Goal: Transaction & Acquisition: Book appointment/travel/reservation

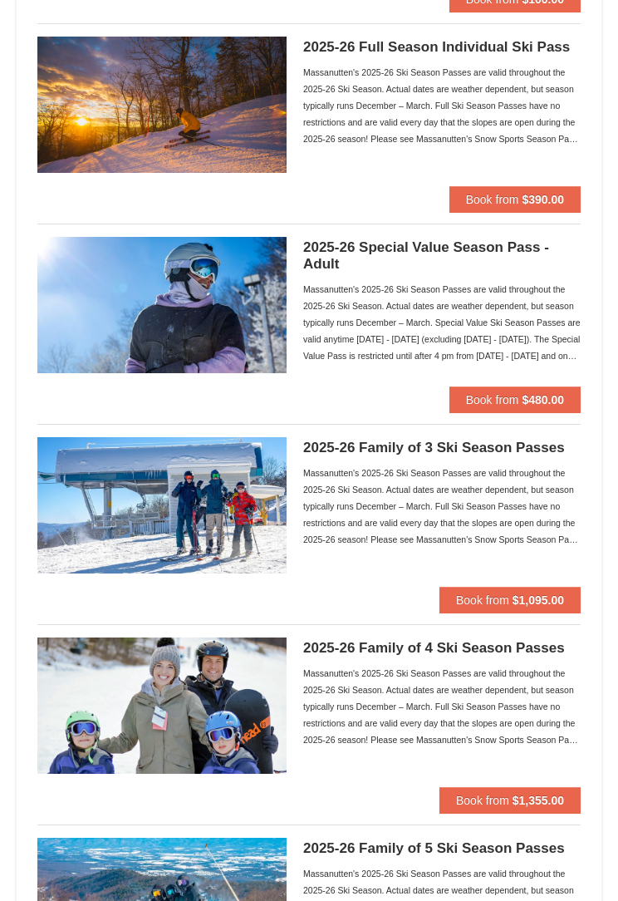
scroll to position [390, 0]
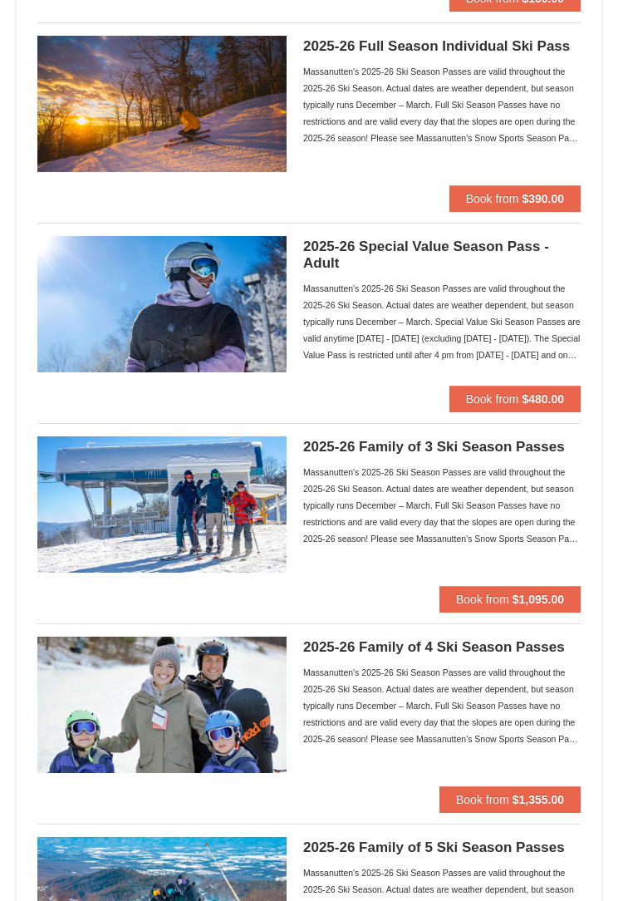
click at [514, 592] on strong "$1,095.00" at bounding box center [539, 598] width 52 height 13
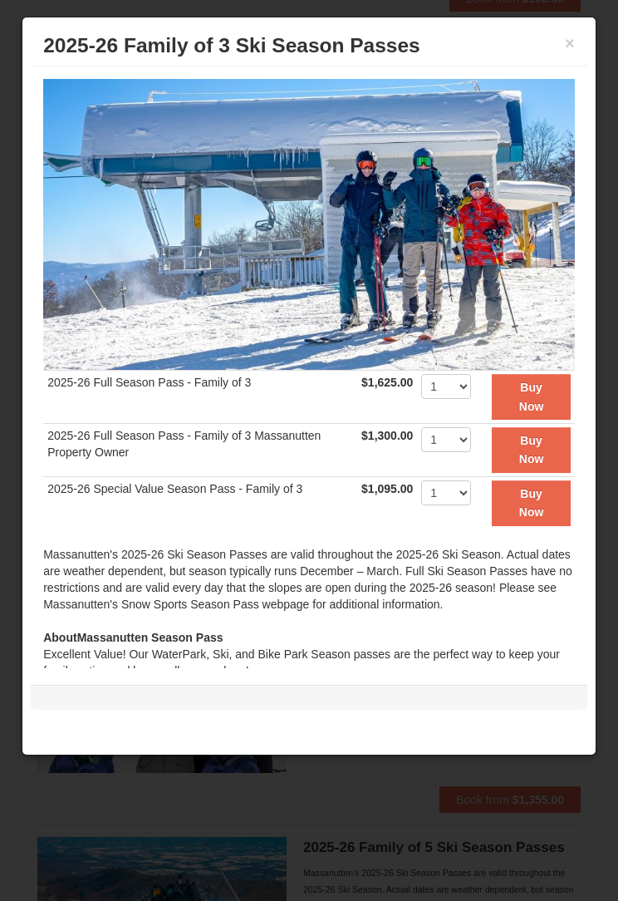
scroll to position [0, 0]
click at [566, 47] on button "×" at bounding box center [570, 43] width 10 height 17
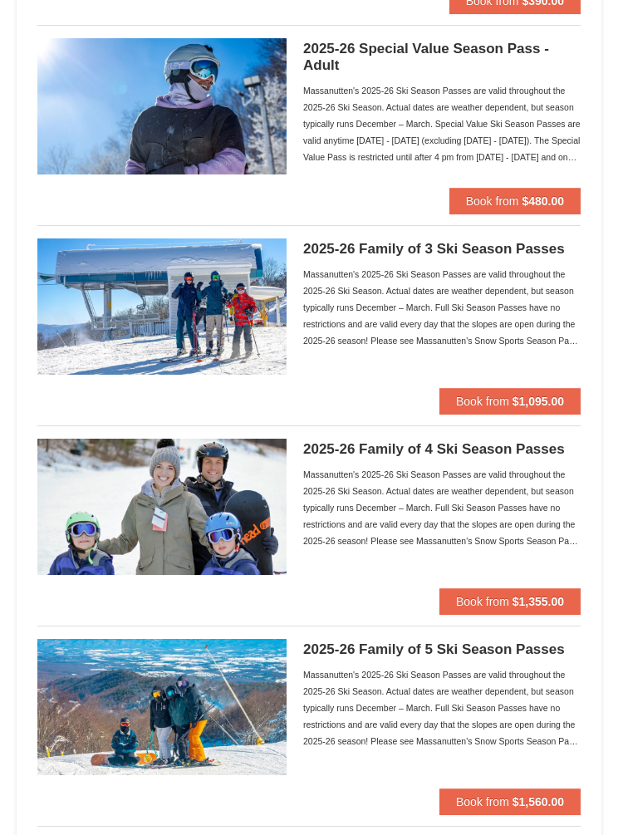
scroll to position [587, 0]
click at [501, 400] on span "Book from" at bounding box center [482, 401] width 53 height 13
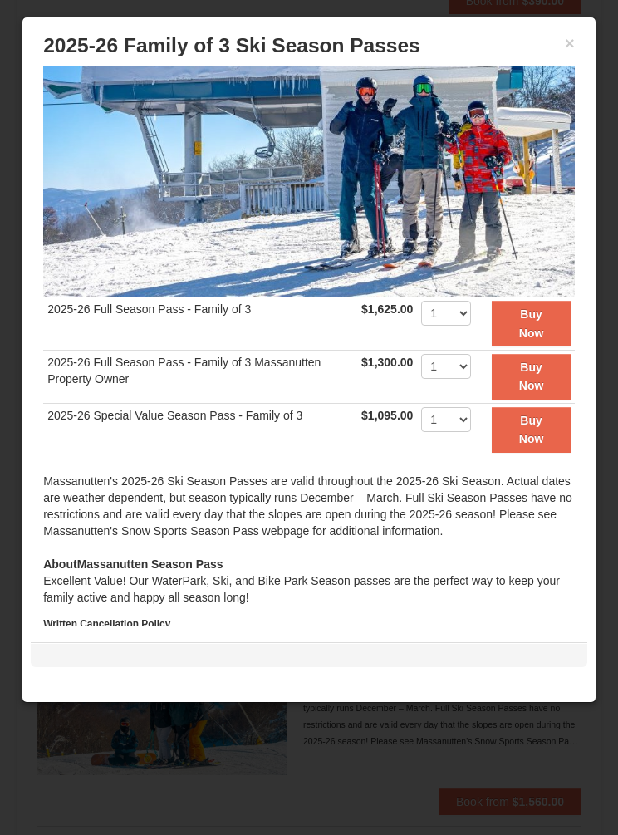
scroll to position [72, 0]
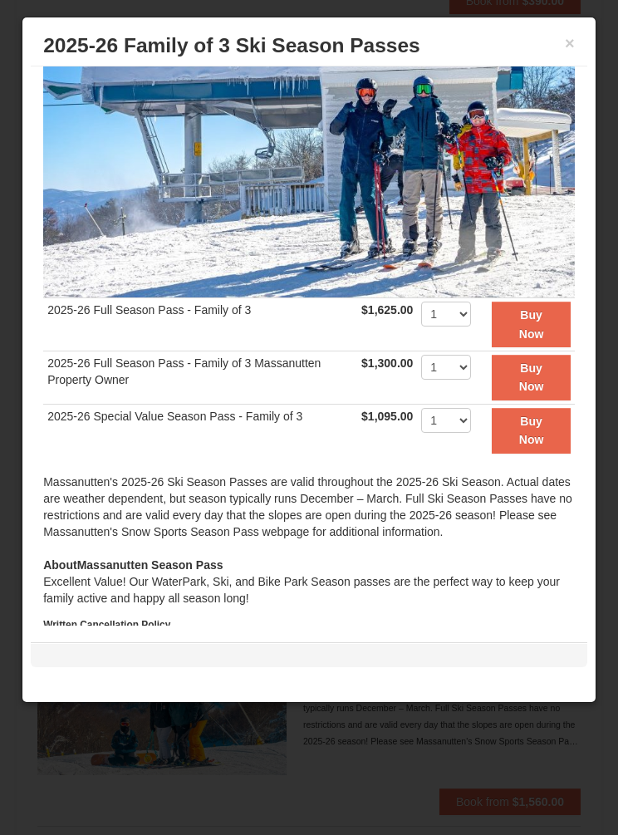
click at [570, 41] on button "×" at bounding box center [570, 43] width 10 height 17
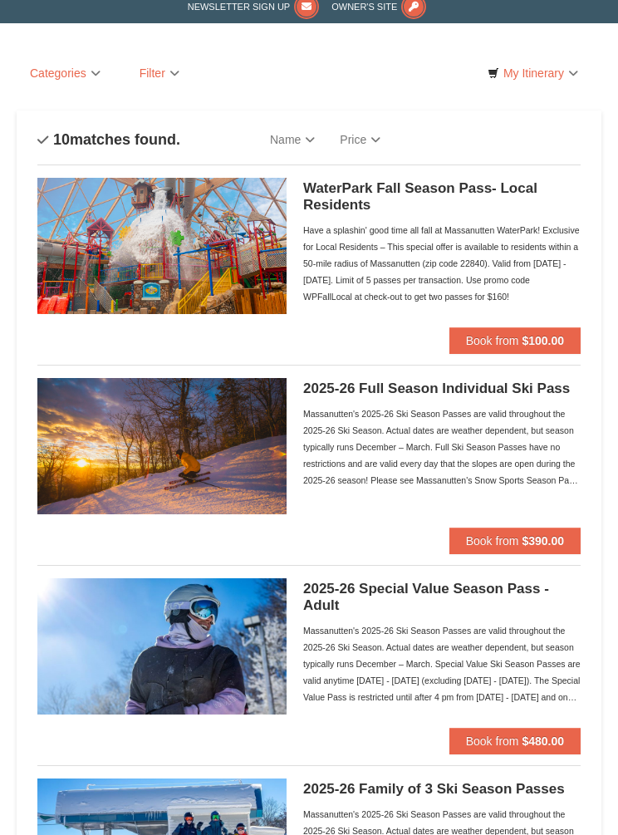
scroll to position [0, 0]
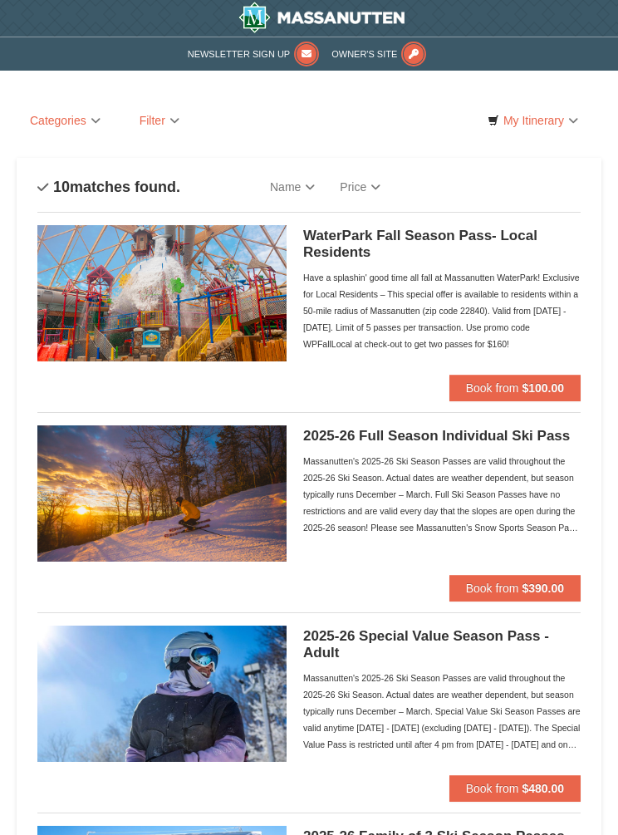
click at [527, 585] on strong "$390.00" at bounding box center [543, 588] width 42 height 13
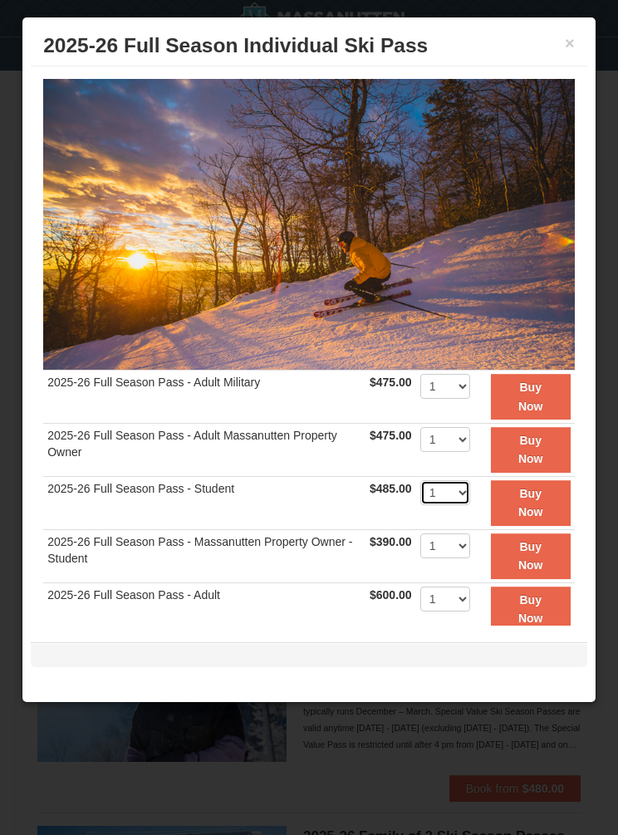
click at [468, 489] on select "1 2 3 4 5 6 7 8 9 10 11 12 13 14 15 16 17 18 19 20" at bounding box center [445, 492] width 50 height 25
click at [569, 45] on button "×" at bounding box center [570, 43] width 10 height 17
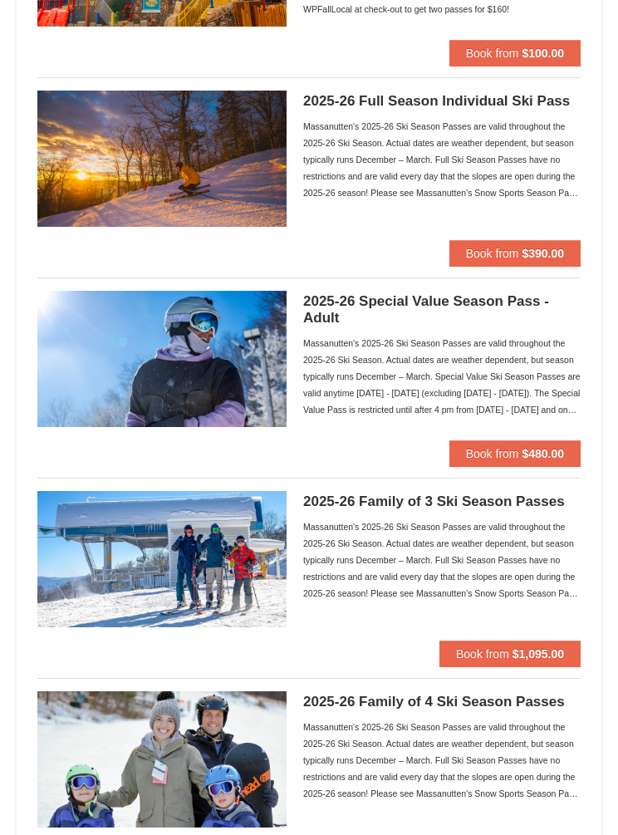
scroll to position [335, 0]
click at [500, 655] on span "Book from" at bounding box center [482, 653] width 53 height 13
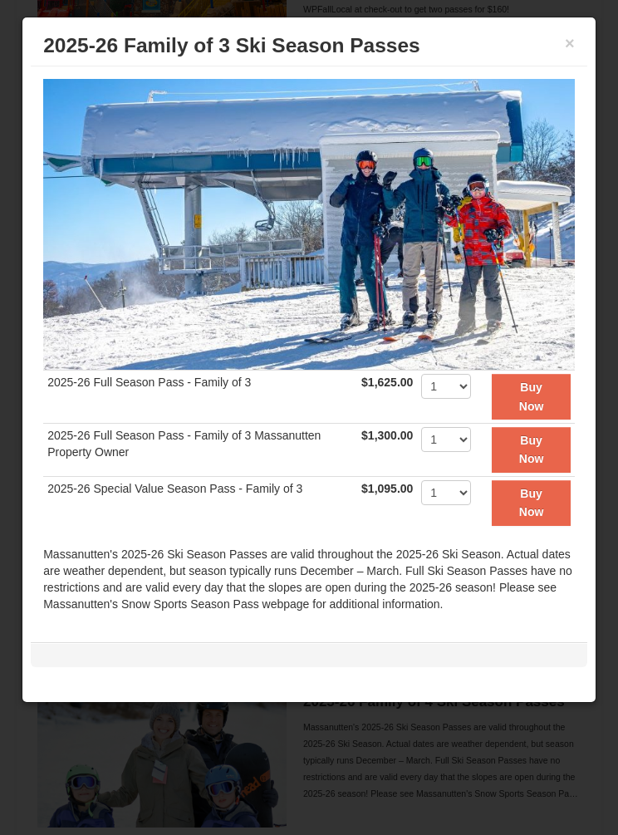
click at [544, 399] on strong "Buy Now" at bounding box center [531, 397] width 25 height 32
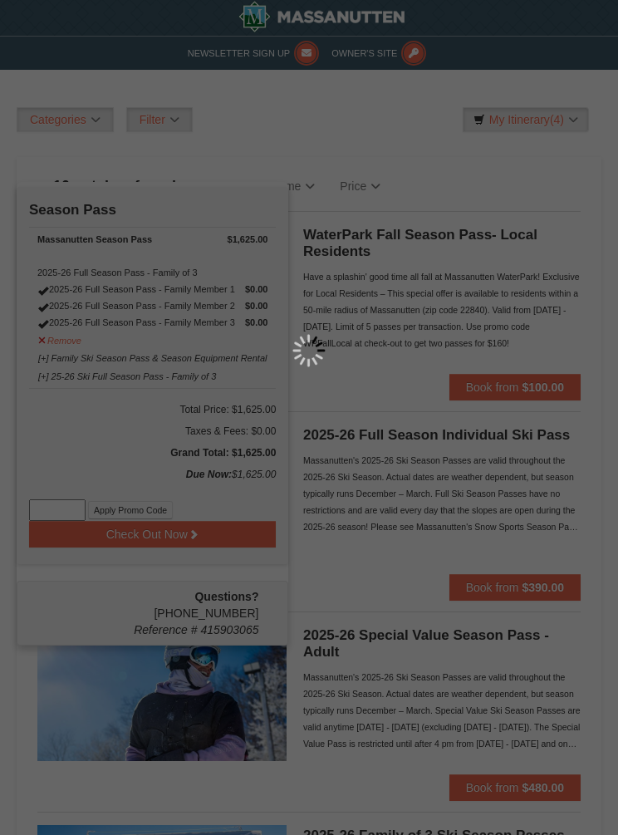
scroll to position [5, 0]
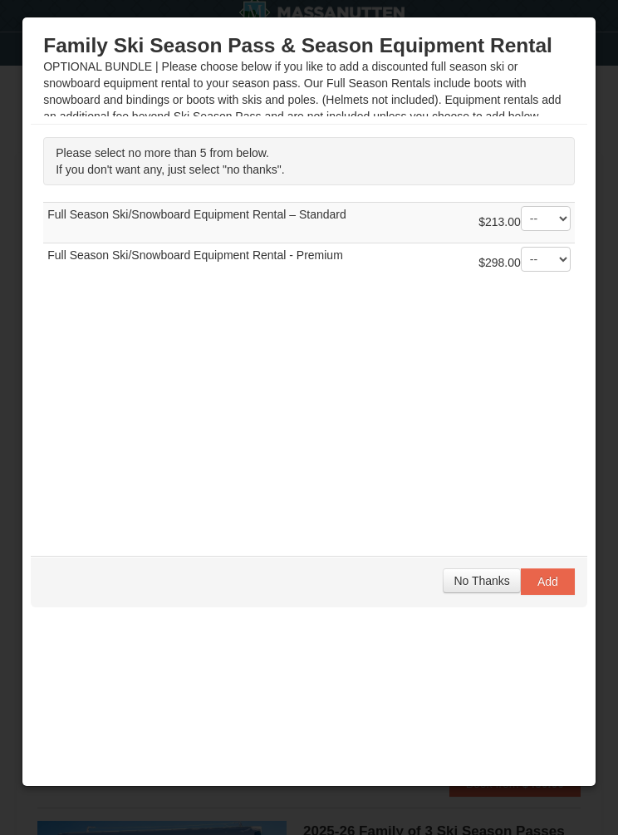
click at [477, 581] on span "No Thanks" at bounding box center [482, 580] width 56 height 13
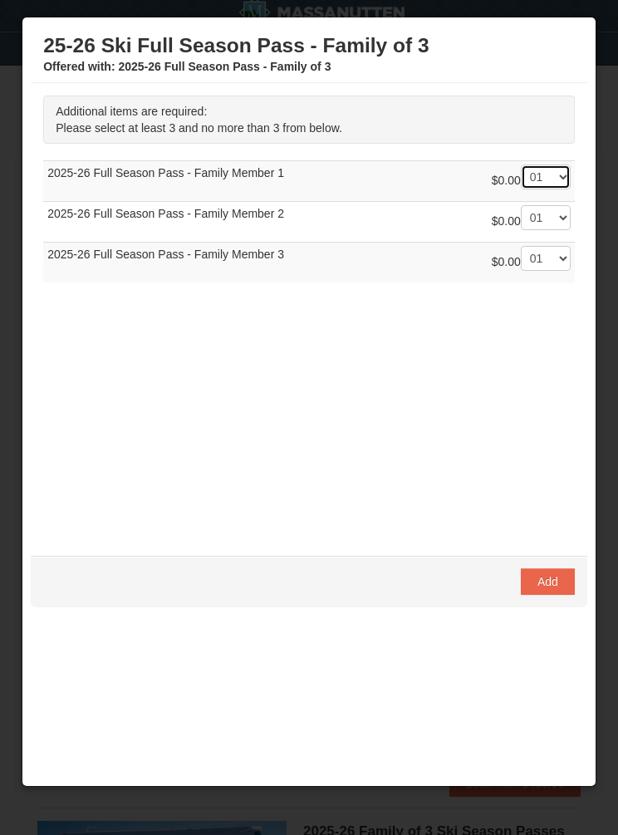
click at [556, 178] on select "-- 01 02 03" at bounding box center [546, 176] width 50 height 25
click at [556, 321] on div "Additional items are required: Please select at least 3 and no more than 3 from…" at bounding box center [309, 311] width 557 height 456
click at [553, 218] on select "-- 01 02 03" at bounding box center [546, 217] width 50 height 25
click at [553, 220] on select "-- 01 02 03" at bounding box center [546, 217] width 50 height 25
select select "2"
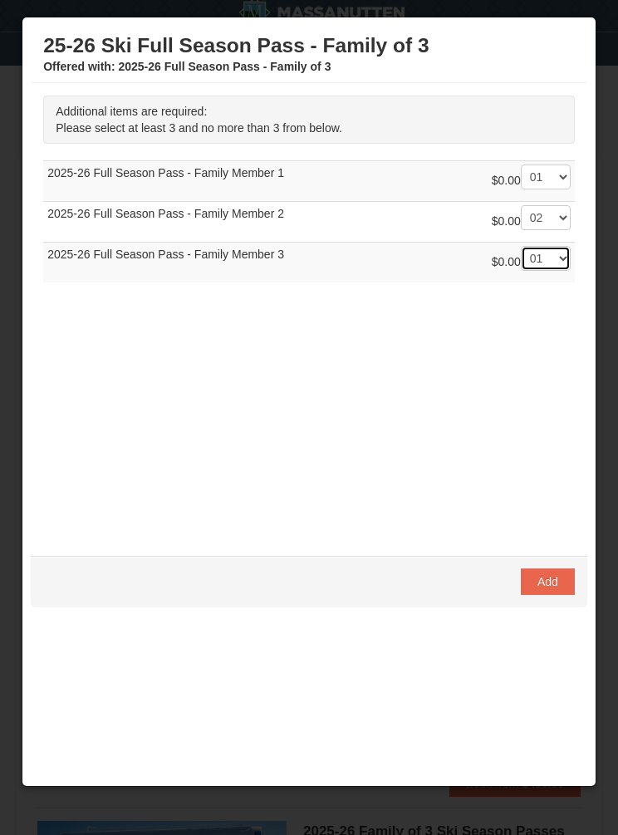
click at [554, 249] on select "-- 01 02 03" at bounding box center [546, 258] width 50 height 25
click at [554, 579] on span "Add" at bounding box center [548, 581] width 21 height 13
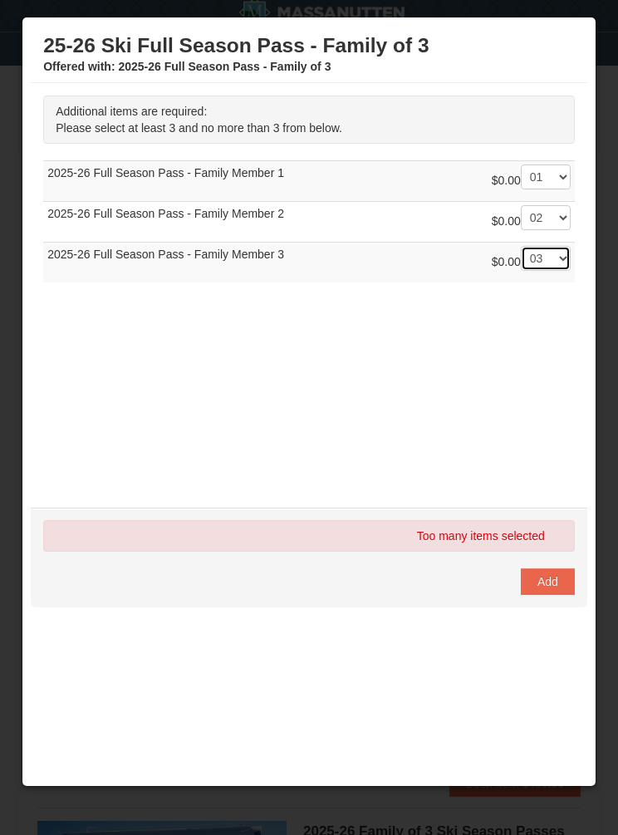
click at [560, 260] on select "-- 01 02 03" at bounding box center [546, 258] width 50 height 25
select select "1"
click at [554, 218] on select "-- 01 02 03" at bounding box center [546, 217] width 50 height 25
select select "1"
click at [565, 580] on button "Add" at bounding box center [548, 581] width 54 height 27
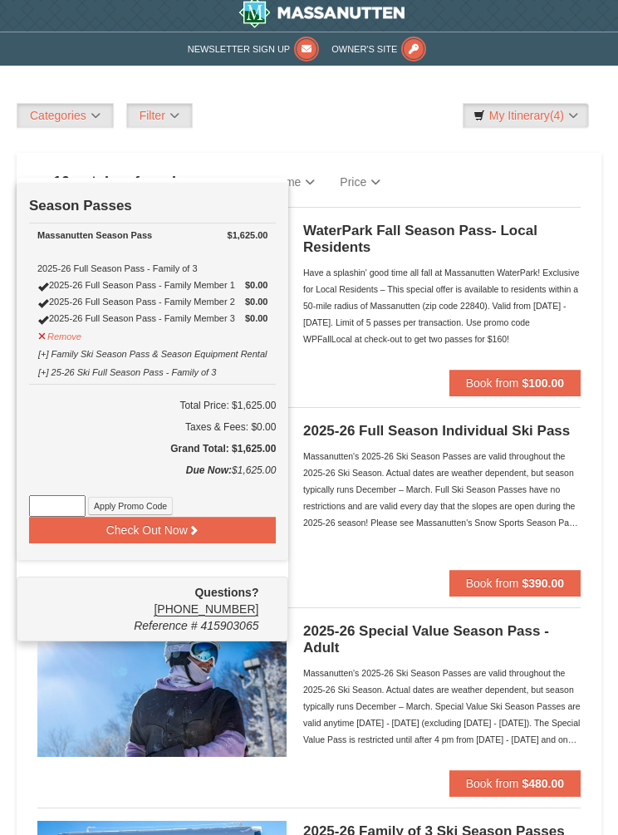
click at [156, 539] on button "Check Out Now" at bounding box center [152, 530] width 247 height 27
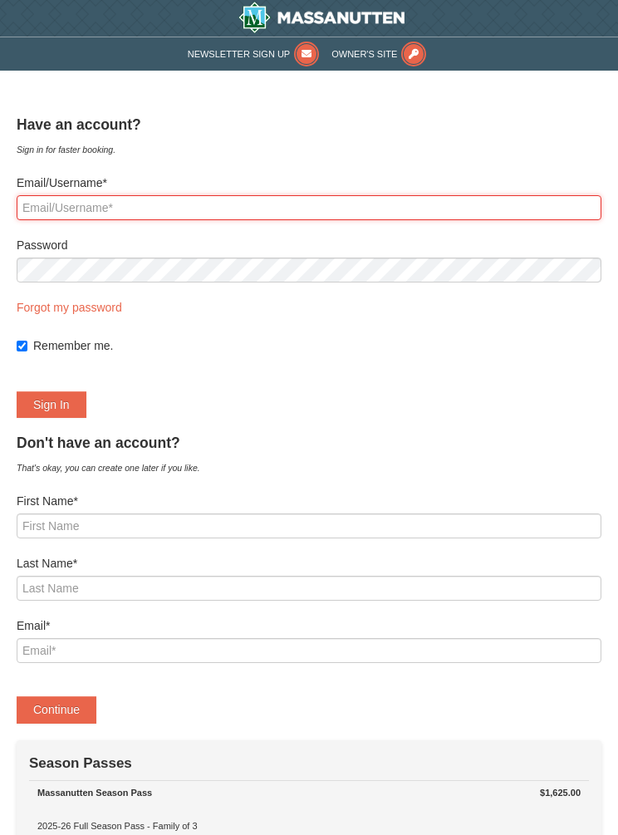
click at [77, 204] on input "Email/Username*" at bounding box center [309, 207] width 585 height 25
type input "davisdiehl@gmail.com"
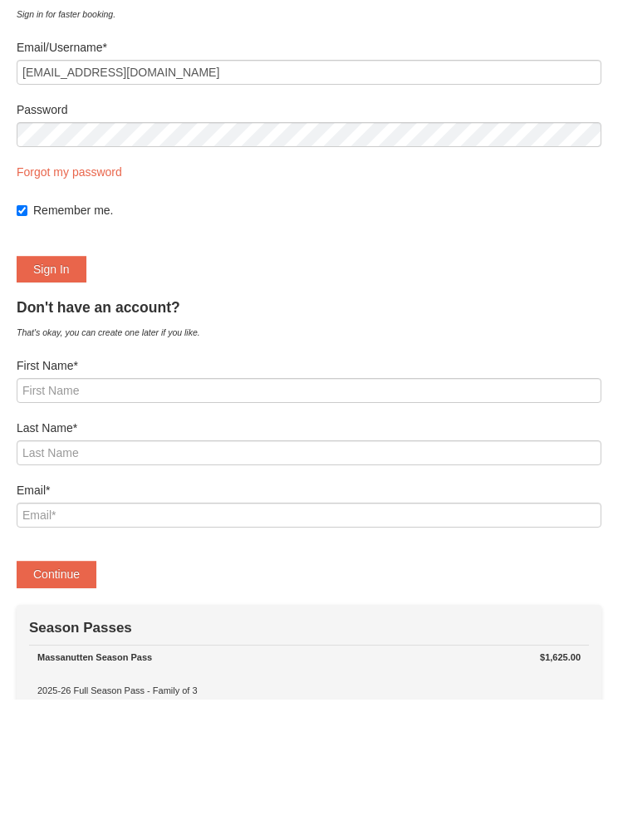
click at [26, 341] on input "Remember me." at bounding box center [22, 346] width 11 height 11
checkbox input "false"
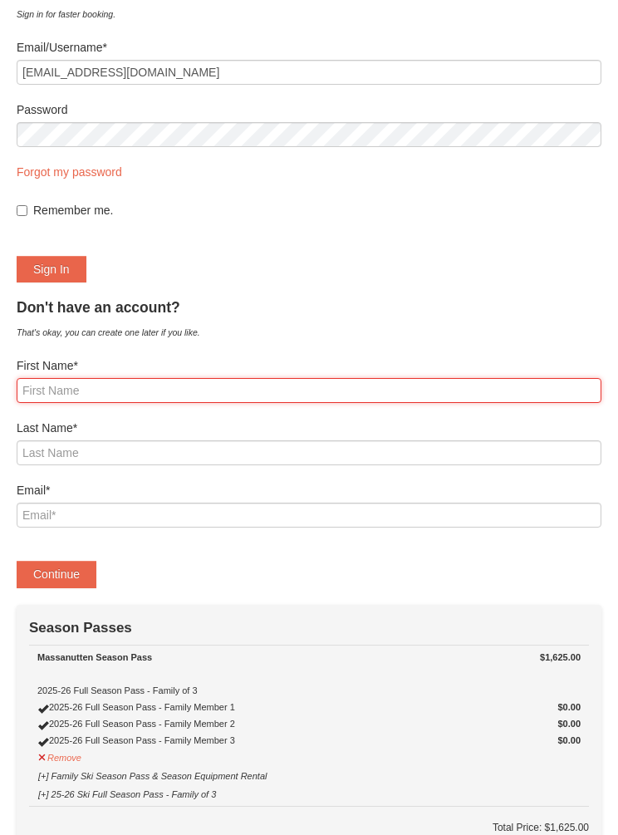
click at [70, 386] on input "First Name*" at bounding box center [309, 390] width 585 height 25
type input "Joseph"
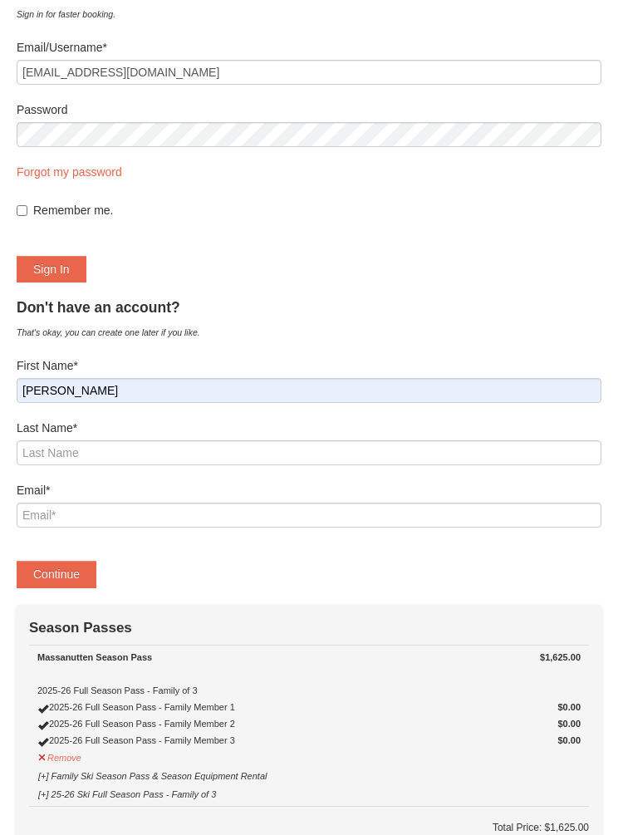
type input "Davis-Diehl"
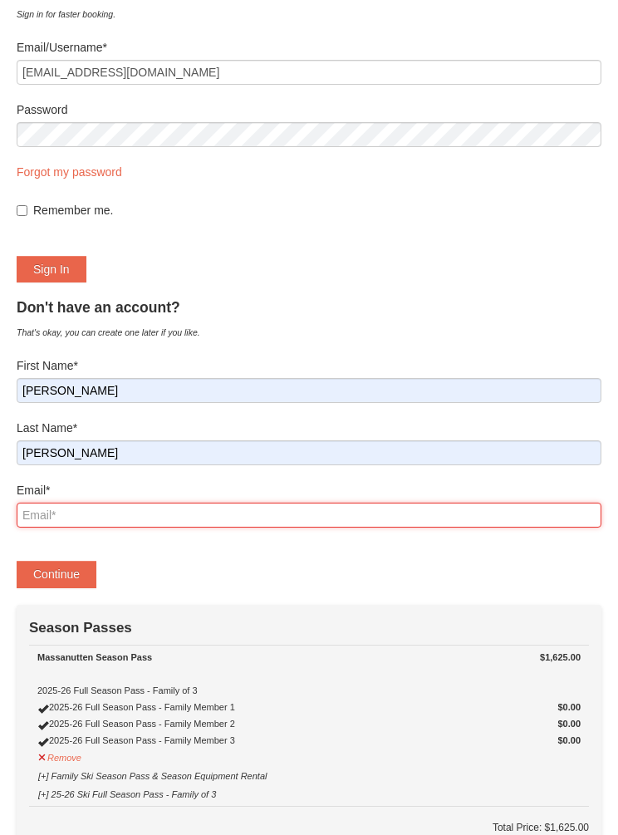
click at [56, 516] on input "Email*" at bounding box center [309, 515] width 585 height 25
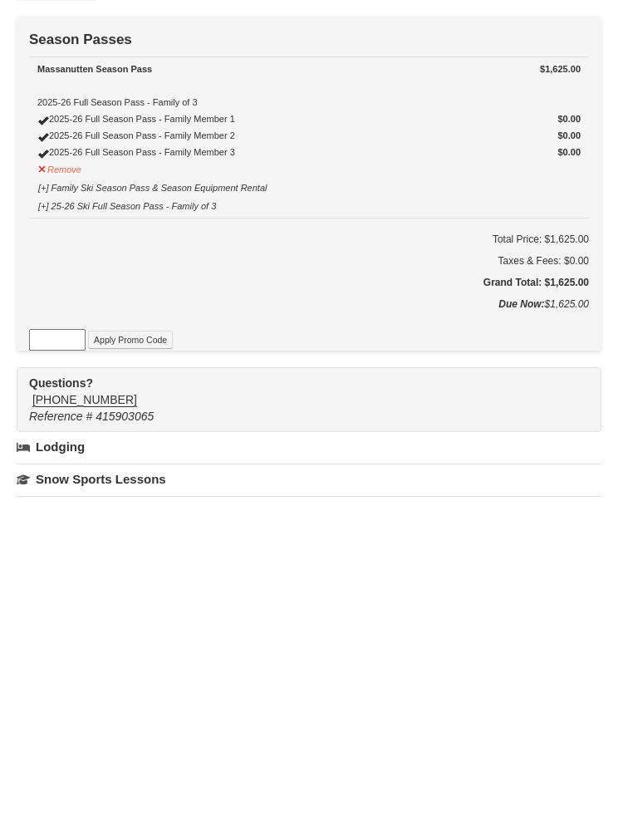
scroll to position [399, 0]
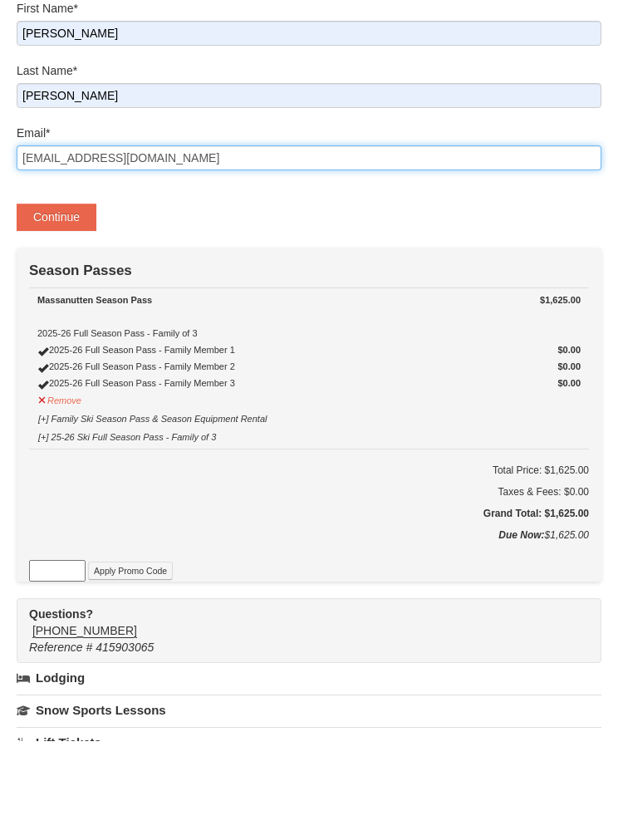
type input "[EMAIL_ADDRESS][DOMAIN_NAME]"
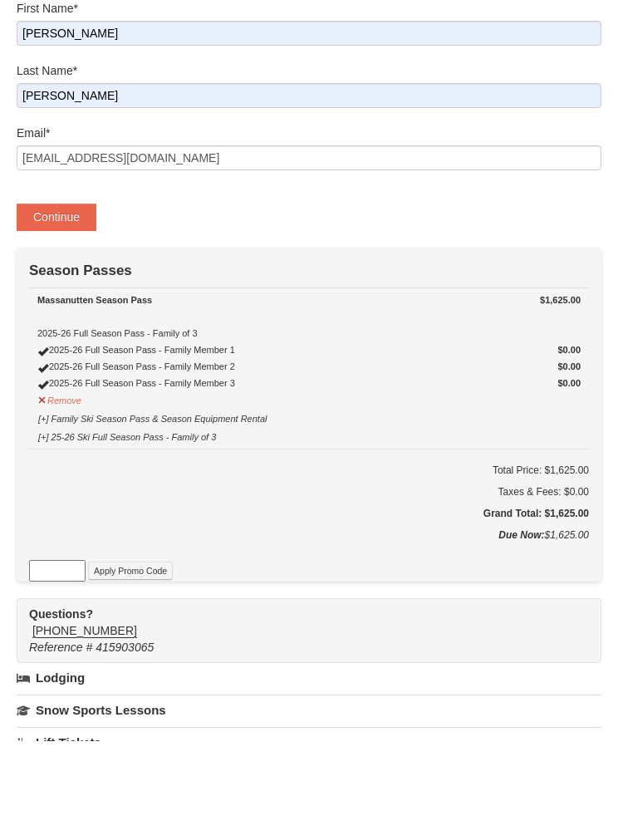
click at [61, 297] on button "Continue" at bounding box center [57, 310] width 80 height 27
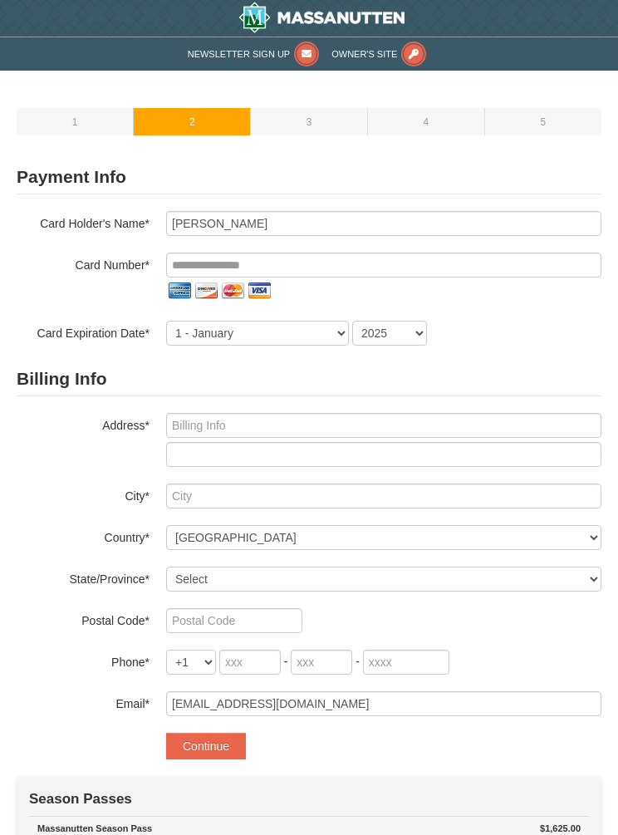
click at [346, 272] on input "tel" at bounding box center [383, 265] width 435 height 25
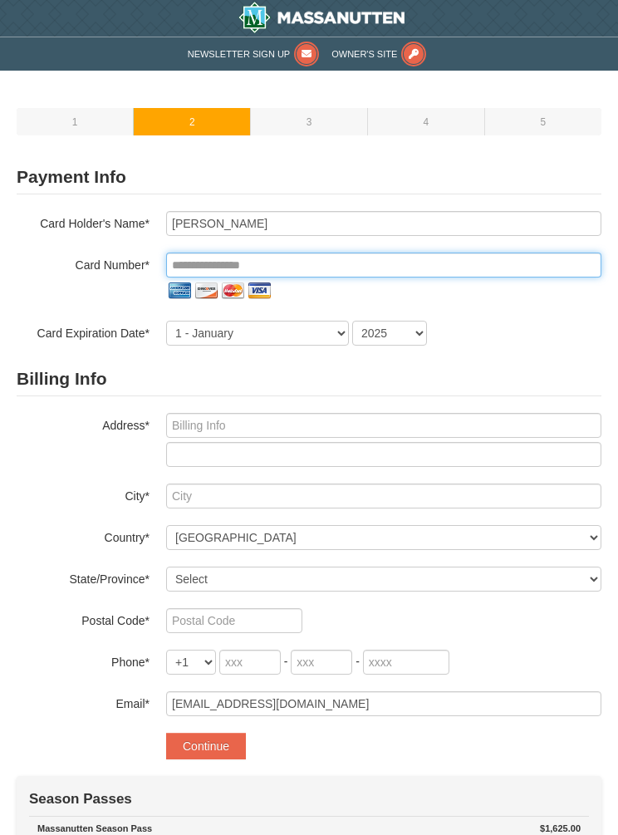
type input "**********"
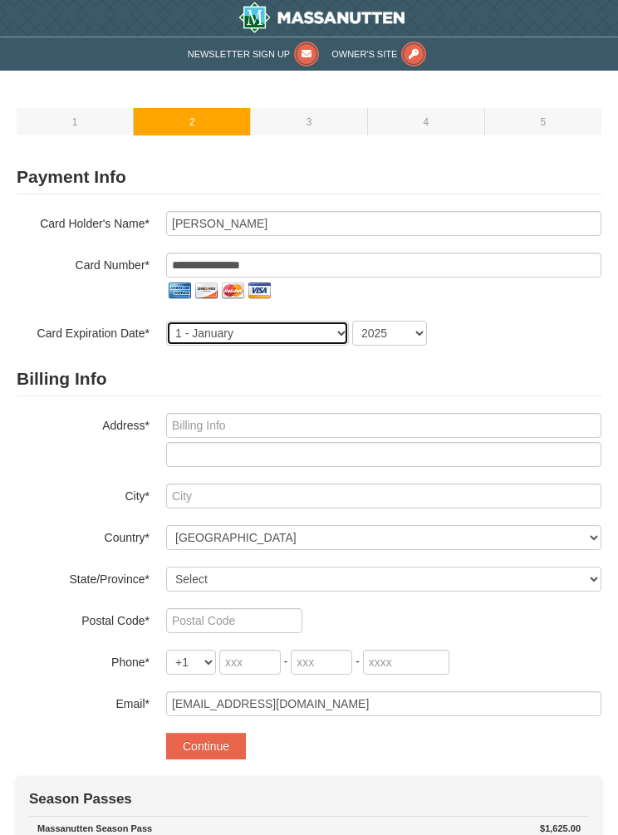
select select "4"
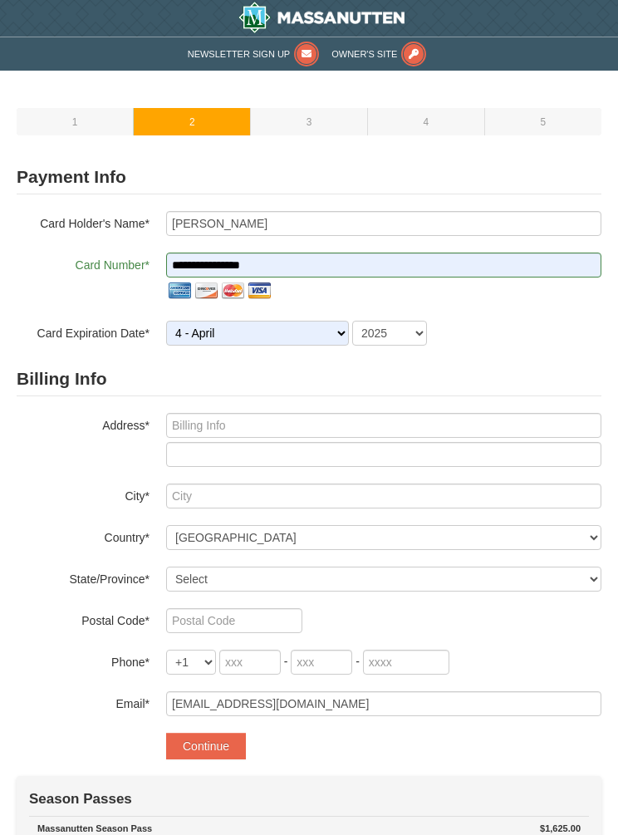
select select "2027"
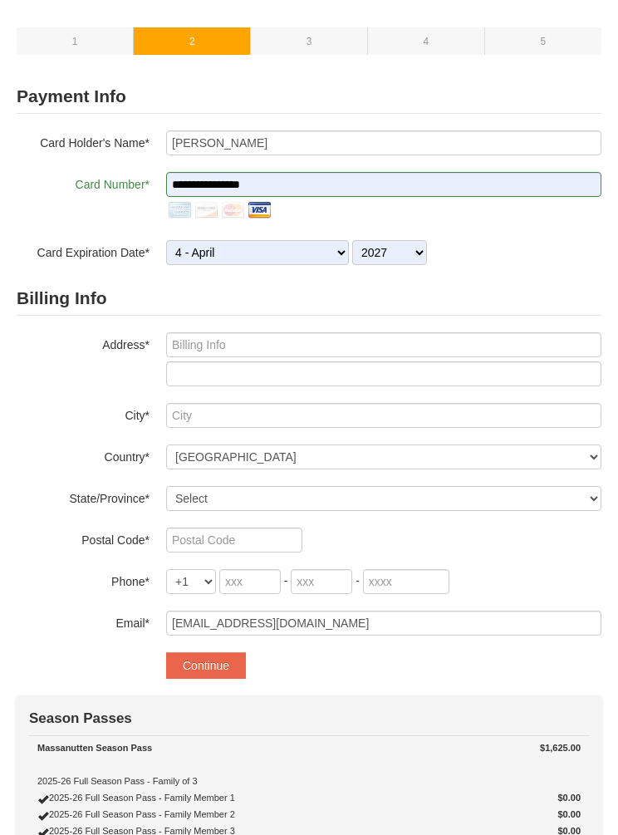
scroll to position [81, 0]
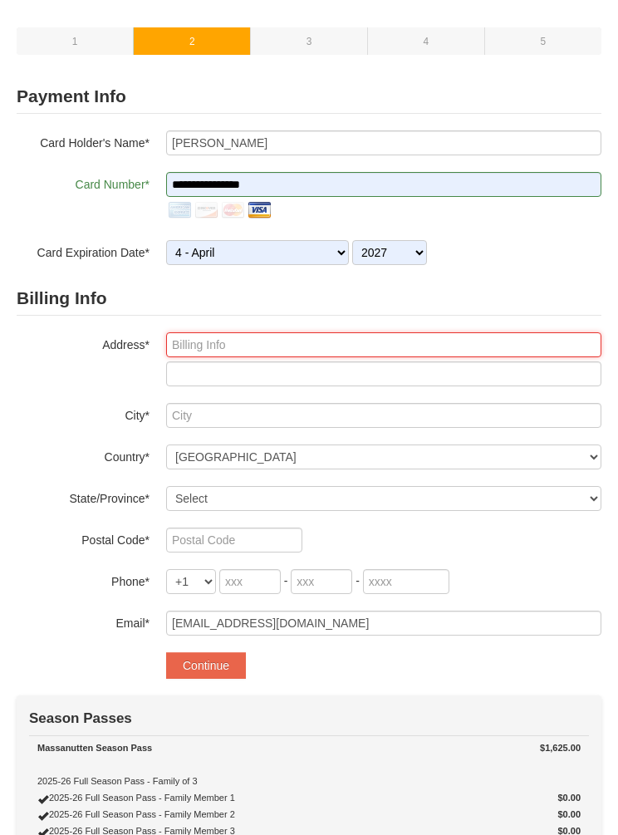
click at [379, 349] on input "text" at bounding box center [383, 344] width 435 height 25
type input "[STREET_ADDRESS]"
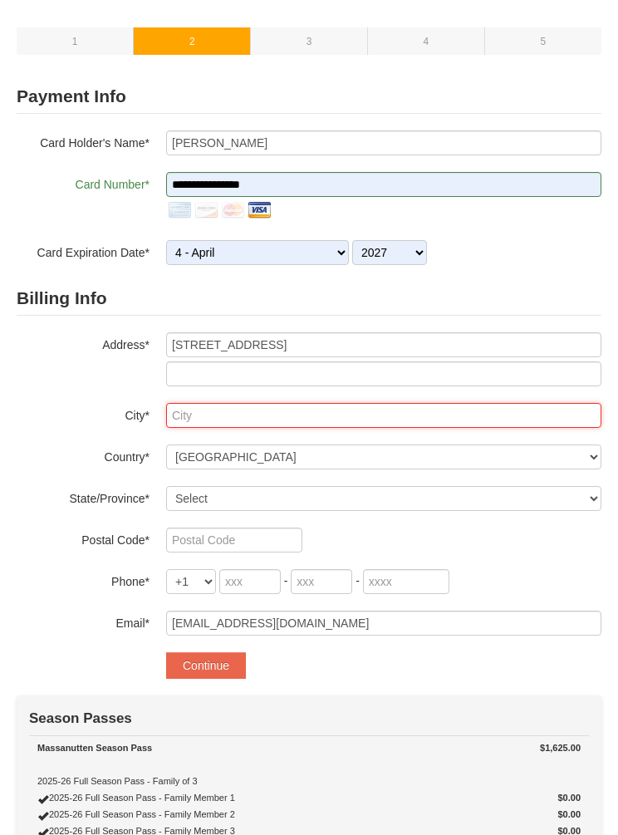
type input "FREDERICKSBRG"
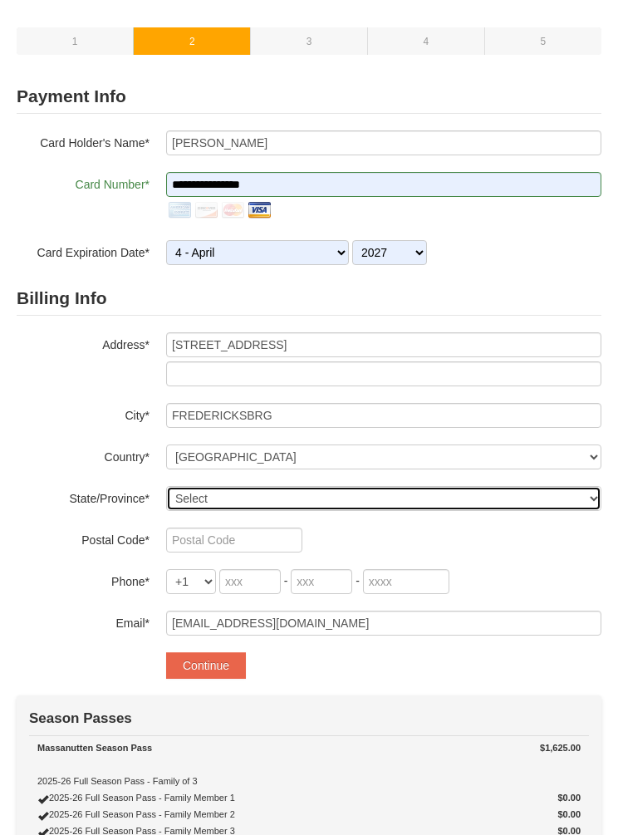
select select "VA"
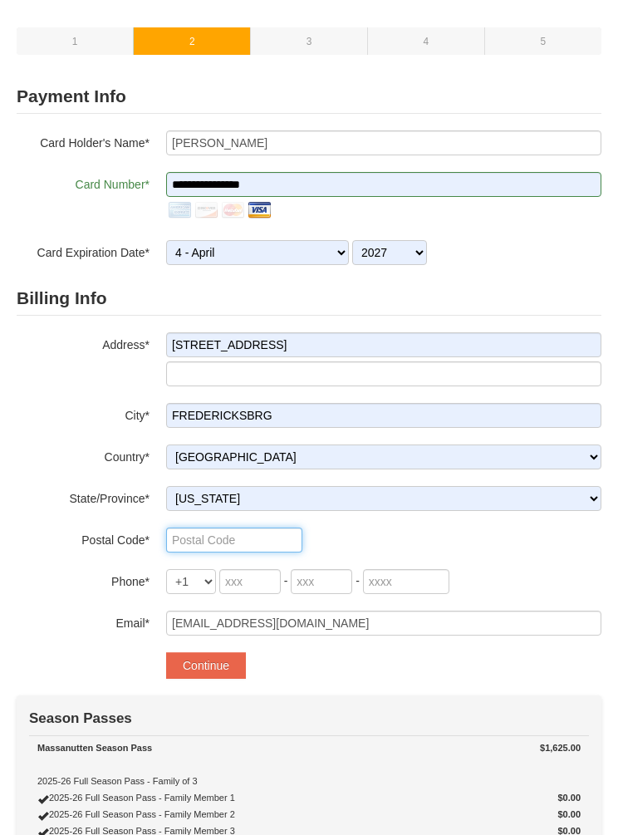
type input "22407"
type input "703"
type input "405"
type input "3274"
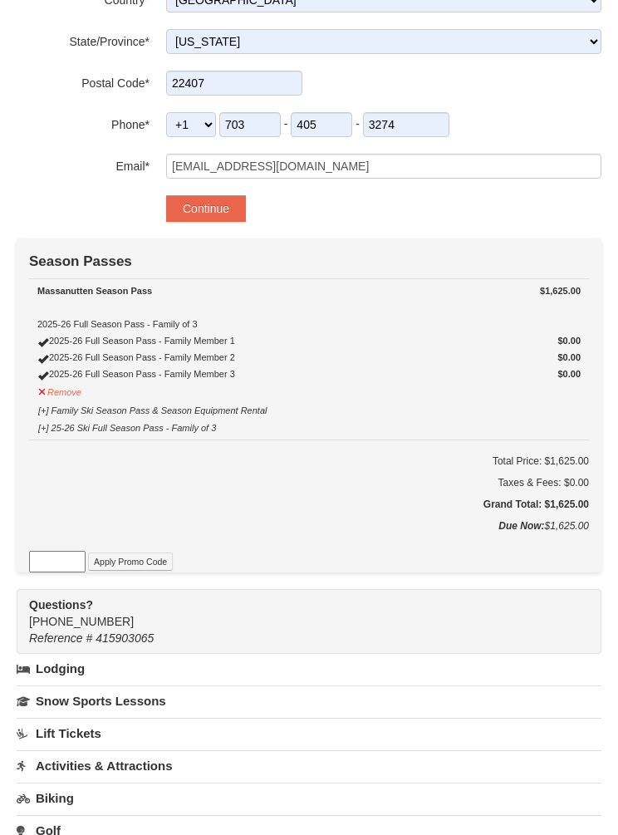
scroll to position [538, 0]
click at [207, 214] on button "Continue" at bounding box center [206, 207] width 80 height 27
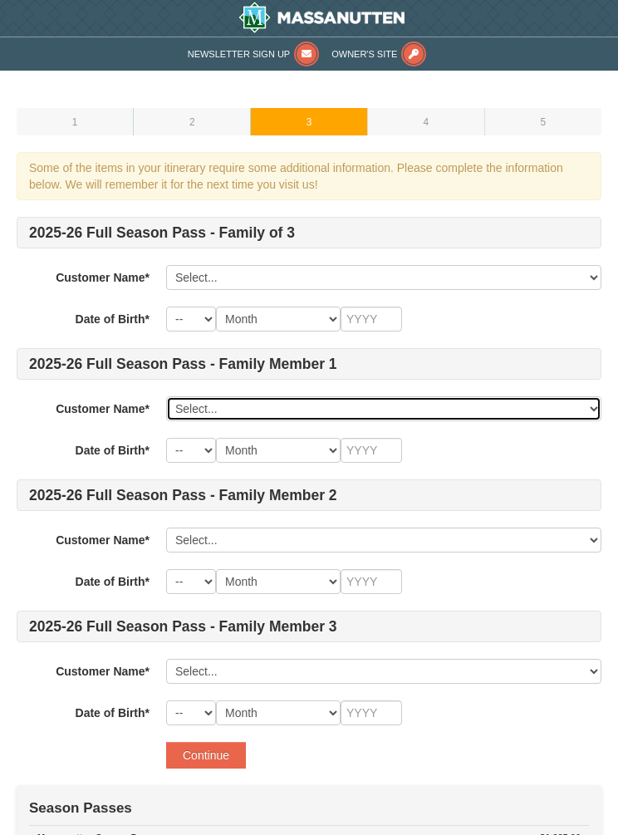
click at [371, 414] on select "Select... Joseph Davis-Diehl Add New..." at bounding box center [383, 408] width 435 height 25
select select "28232535"
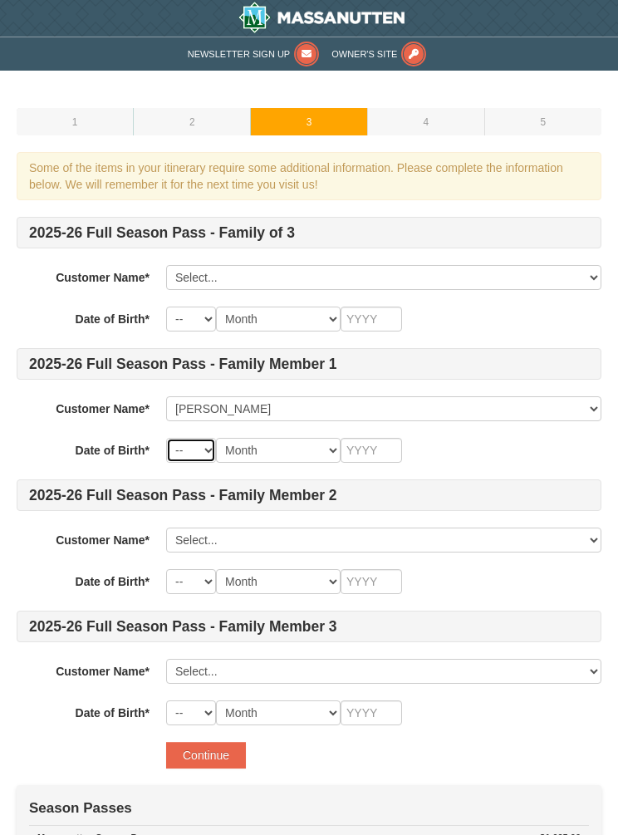
click at [206, 451] on select "-- 01 02 03 04 05 06 07 08 09 10 11 12 13 14 15 16 17 18 19 20 21 22 23 24 25 2…" at bounding box center [191, 450] width 50 height 25
click at [202, 452] on select "-- 01 02 03 04 05 06 07 08 09 10 11 12 13 14 15 16 17 18 19 20 21 22 23 24 25 2…" at bounding box center [191, 450] width 50 height 25
select select "06"
click at [305, 450] on select "Month January February March April May June July August September October Novem…" at bounding box center [278, 450] width 125 height 25
select select "07"
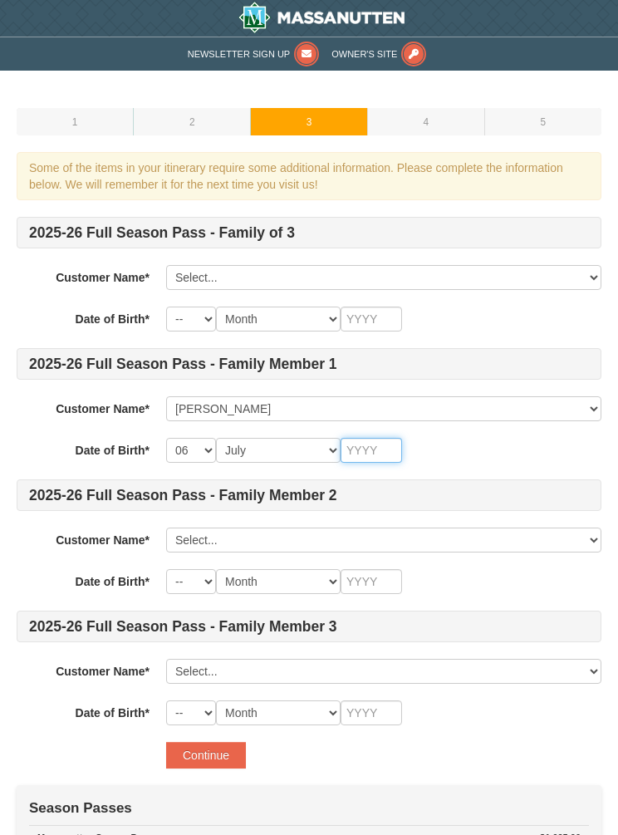
click at [380, 455] on input "text" at bounding box center [371, 450] width 61 height 25
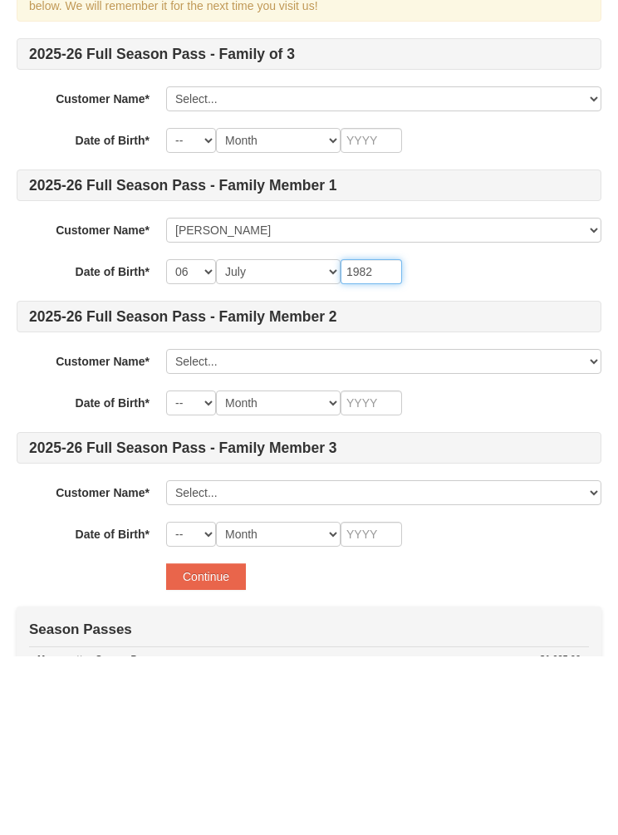
type input "1982"
click at [196, 528] on select "Select... Joseph Davis-Diehl Add New..." at bounding box center [383, 540] width 435 height 25
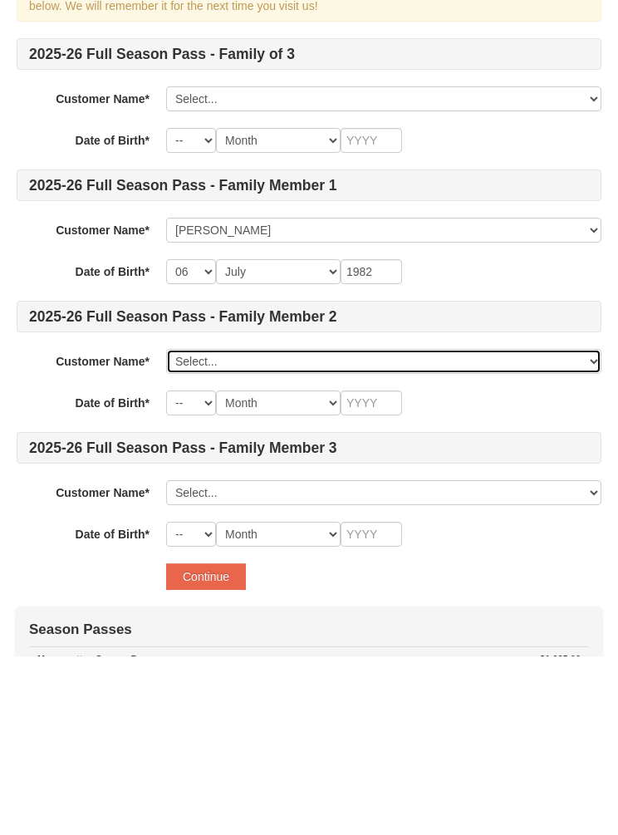
scroll to position [179, 0]
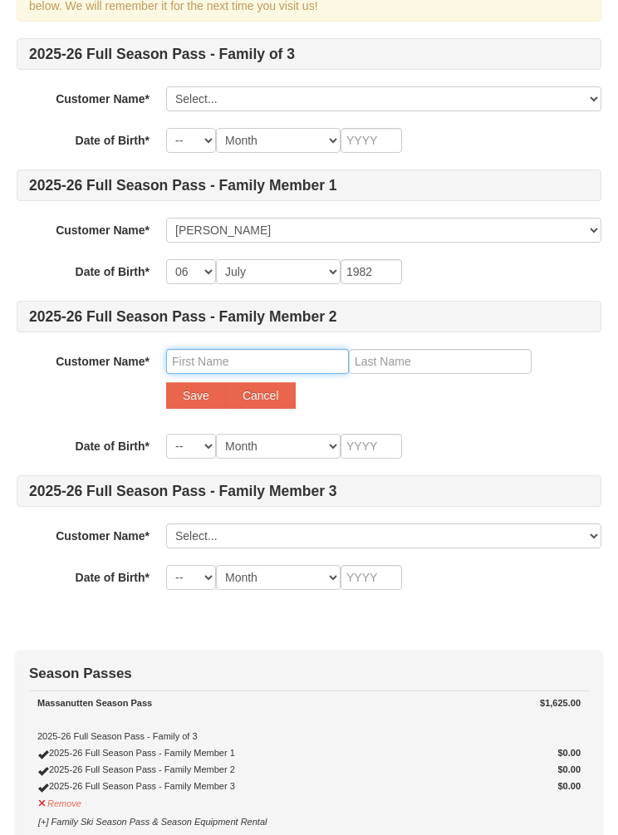
click at [278, 362] on input "text" at bounding box center [257, 361] width 183 height 25
type input "Jaline"
click at [399, 368] on input "text" at bounding box center [440, 361] width 183 height 25
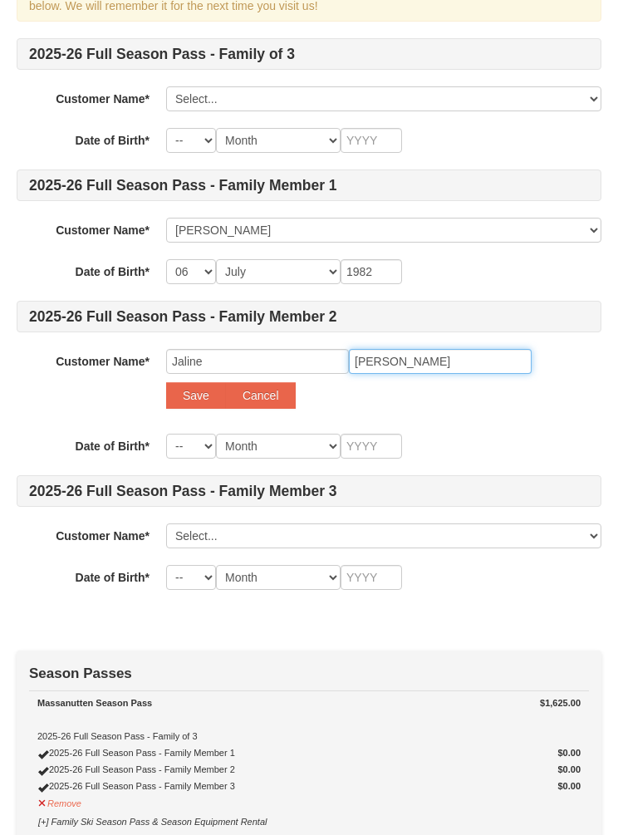
type input "Davis-Diehl"
click at [193, 395] on button "Save" at bounding box center [196, 395] width 60 height 27
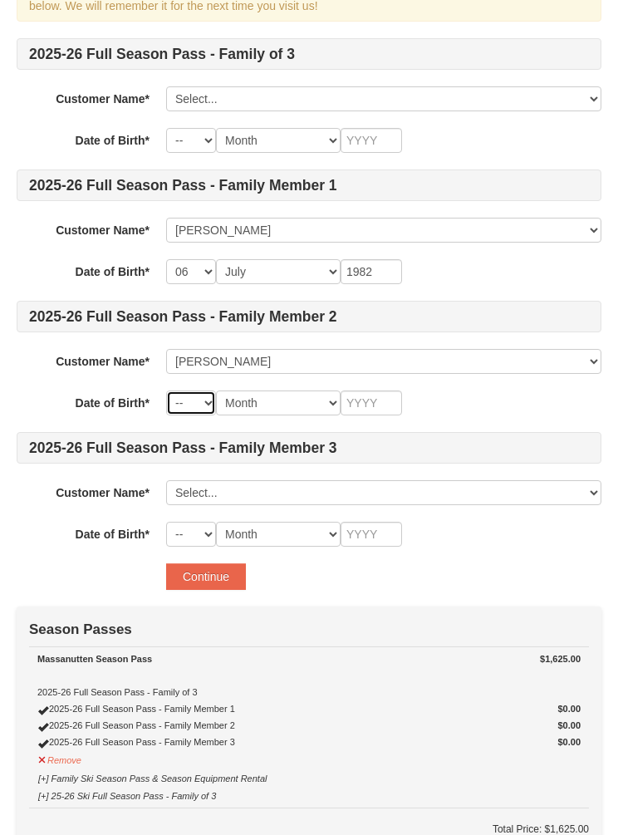
click at [197, 400] on select "-- 01 02 03 04 05 06 07 08 09 10 11 12 13 14 15 16 17 18 19 20 21 22 23 24 25 2…" at bounding box center [191, 402] width 50 height 25
select select "17"
click at [286, 405] on select "Month January February March April May June July August September October Novem…" at bounding box center [278, 402] width 125 height 25
select select "05"
click at [376, 400] on input "text" at bounding box center [371, 402] width 61 height 25
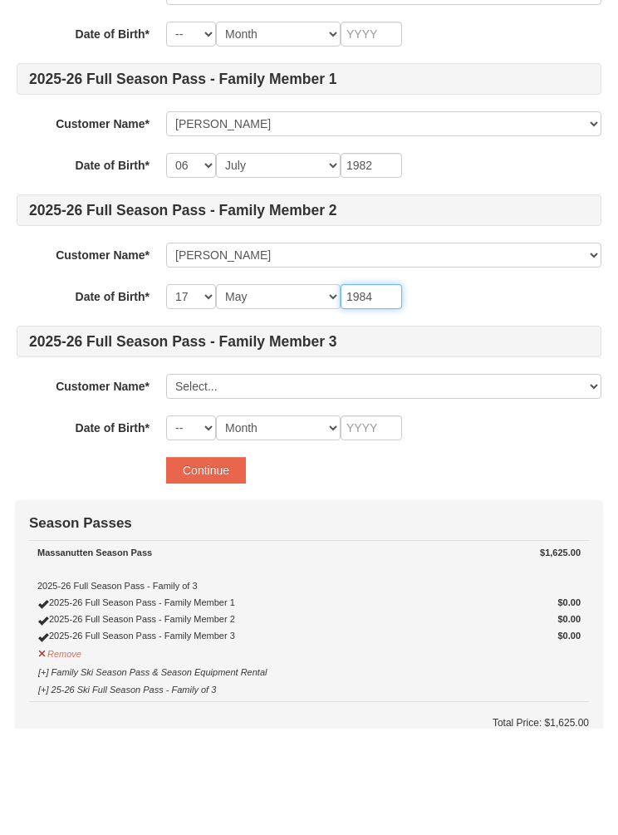
type input "1984"
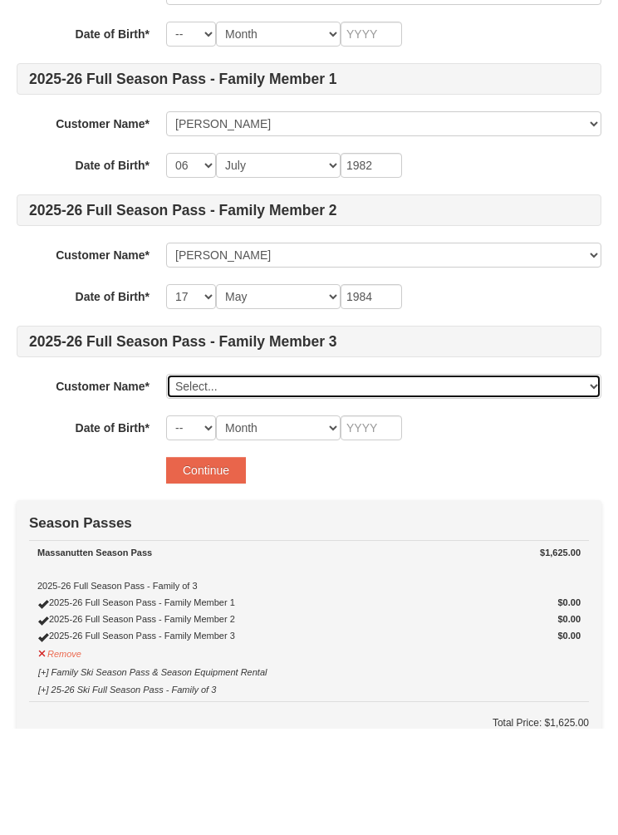
click at [217, 480] on select "Select... Joseph Davis-Diehl Jaline Davis-Diehl Add New..." at bounding box center [383, 492] width 435 height 25
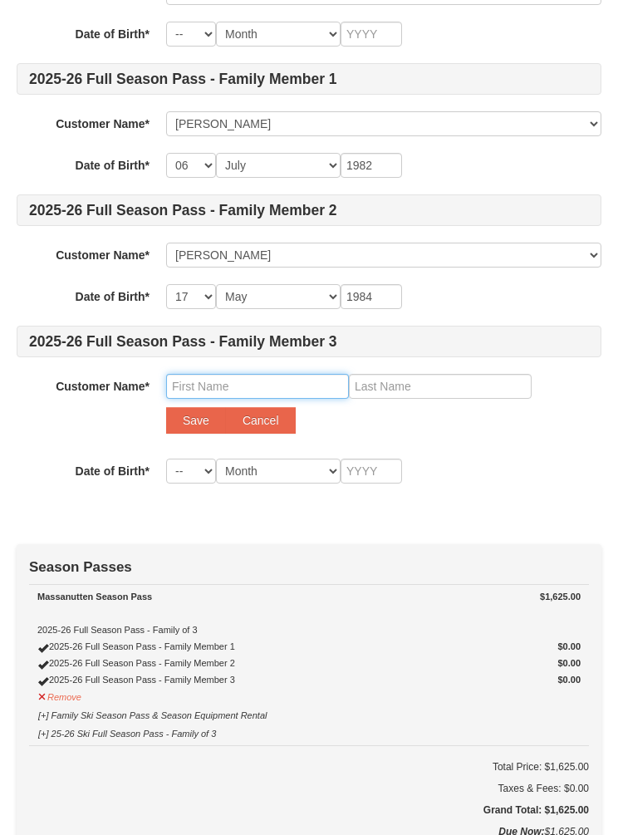
click at [198, 388] on input "text" at bounding box center [257, 386] width 183 height 25
type input "Jack"
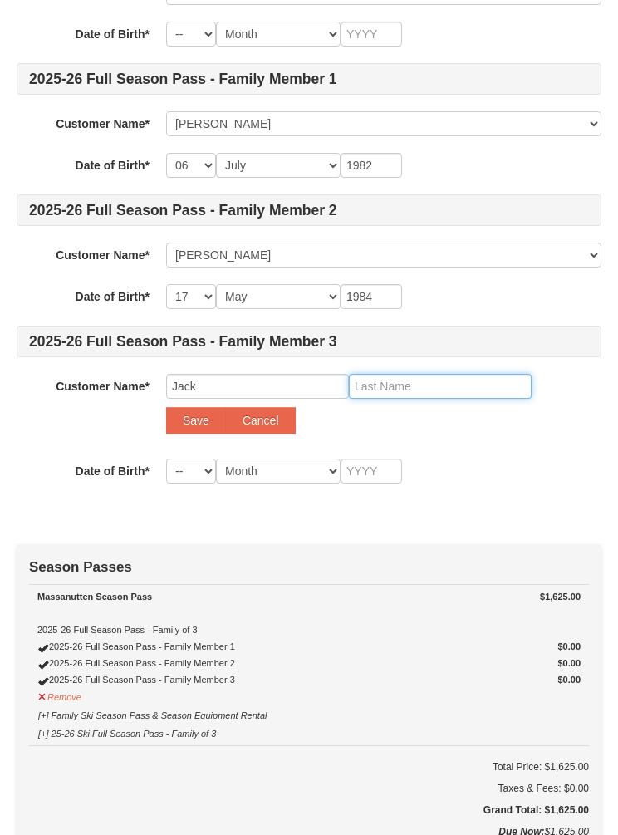
click at [430, 385] on input "text" at bounding box center [440, 386] width 183 height 25
type input "d"
type input "Diehl"
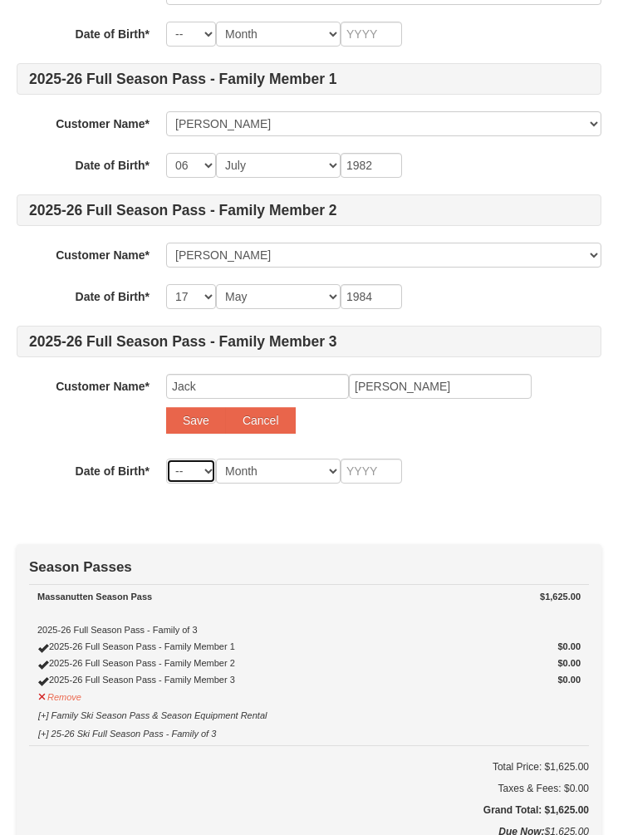
click at [198, 466] on select "-- 01 02 03 04 05 06 07 08 09 10 11 12 13 14 15 16 17 18 19 20 21 22 23 24 25 2…" at bounding box center [191, 471] width 50 height 25
select select "07"
click at [297, 469] on select "Month January February March April May June July August September October Novem…" at bounding box center [278, 471] width 125 height 25
select select "09"
click at [390, 476] on input "text" at bounding box center [371, 471] width 61 height 25
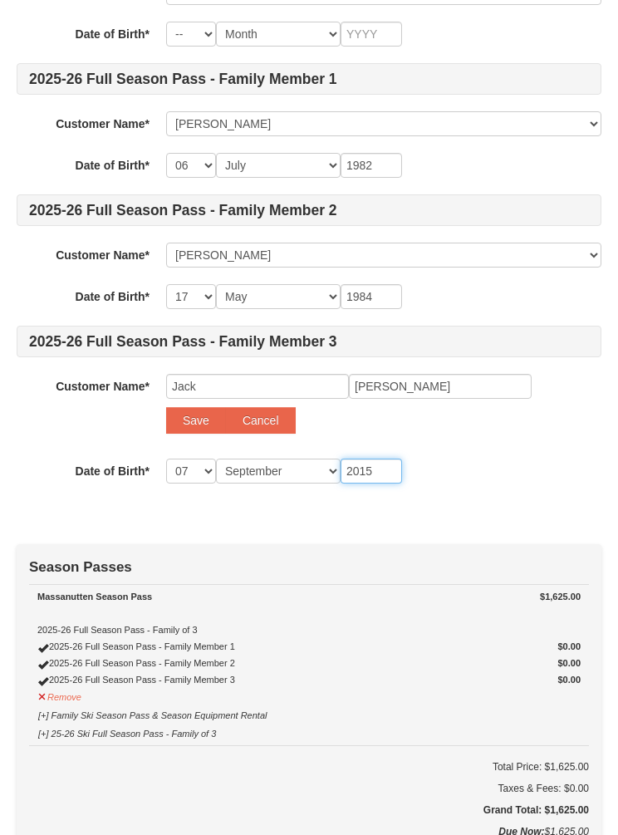
type input "2015"
click at [194, 425] on button "Save" at bounding box center [196, 420] width 60 height 27
select select
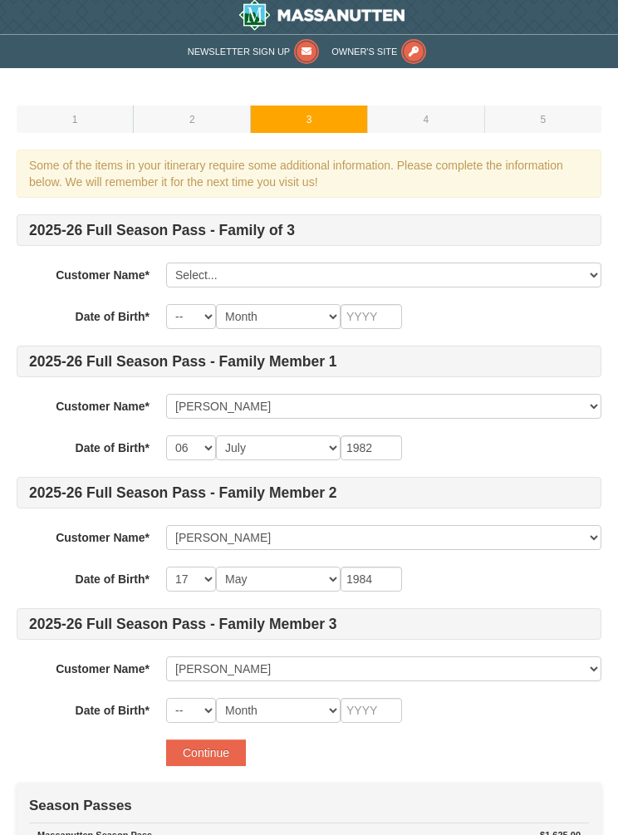
scroll to position [0, 0]
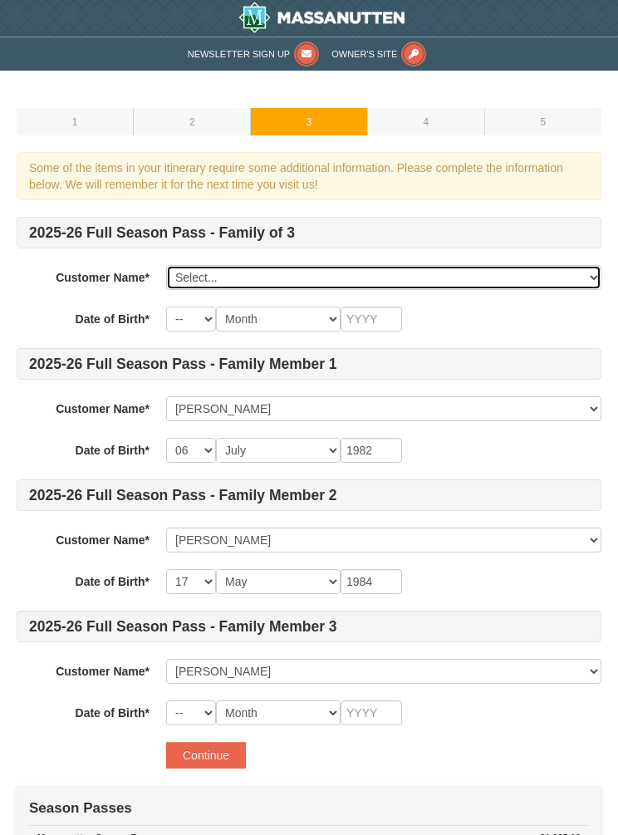
click at [475, 274] on select "Select... Joseph Davis-Diehl Jaline Davis-Diehl Jack Diehl Add New..." at bounding box center [383, 277] width 435 height 25
select select "28232535"
select select "06"
select select "07"
type input "1982"
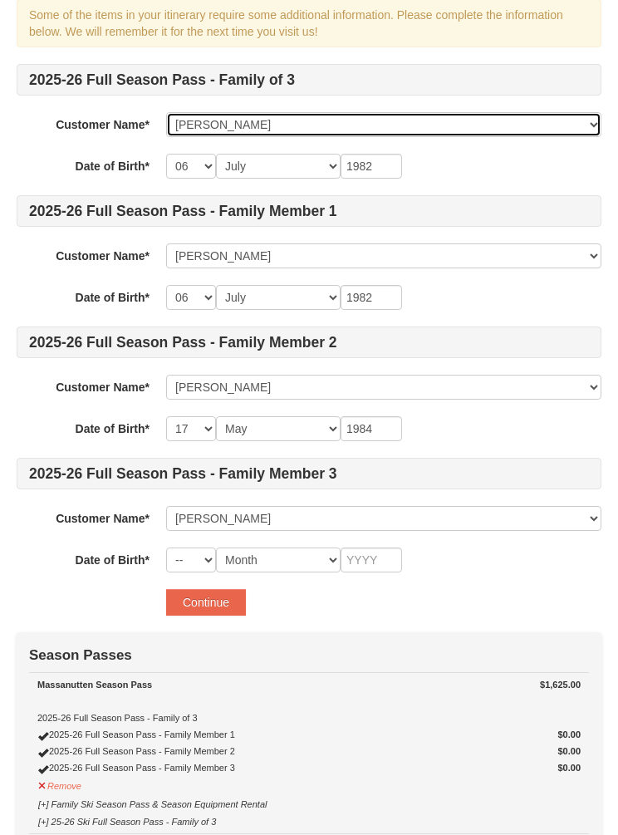
scroll to position [153, 0]
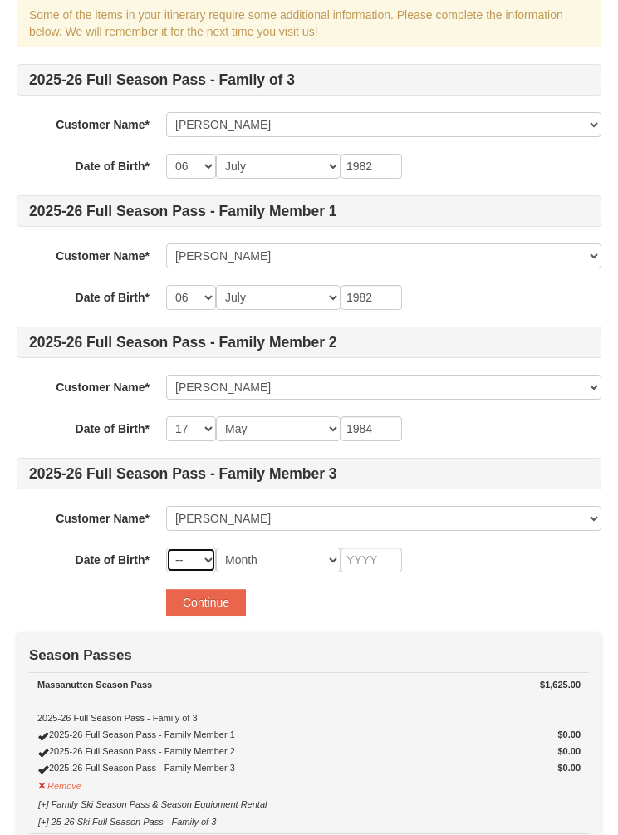
click at [192, 553] on select "-- 01 02 03 04 05 06 07 08 09 10 11 12 13 14 15 16 17 18 19 20 21 22 23 24 25 2…" at bounding box center [191, 559] width 50 height 25
select select "07"
click at [311, 559] on select "Month January February March April May June July August September October Novem…" at bounding box center [278, 559] width 125 height 25
click at [310, 556] on select "Month January February March April May June July August September October Novem…" at bounding box center [278, 559] width 125 height 25
select select "09"
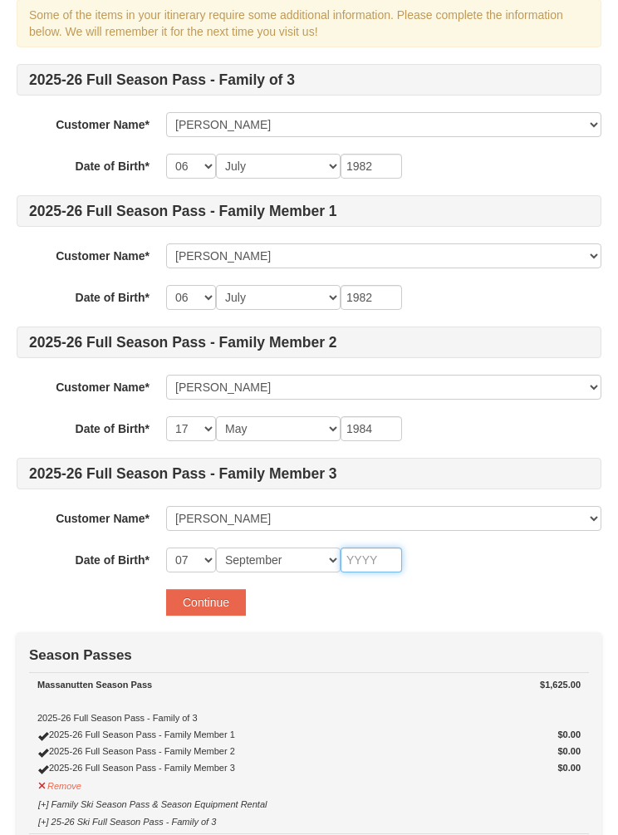
click at [382, 562] on input "text" at bounding box center [371, 559] width 61 height 25
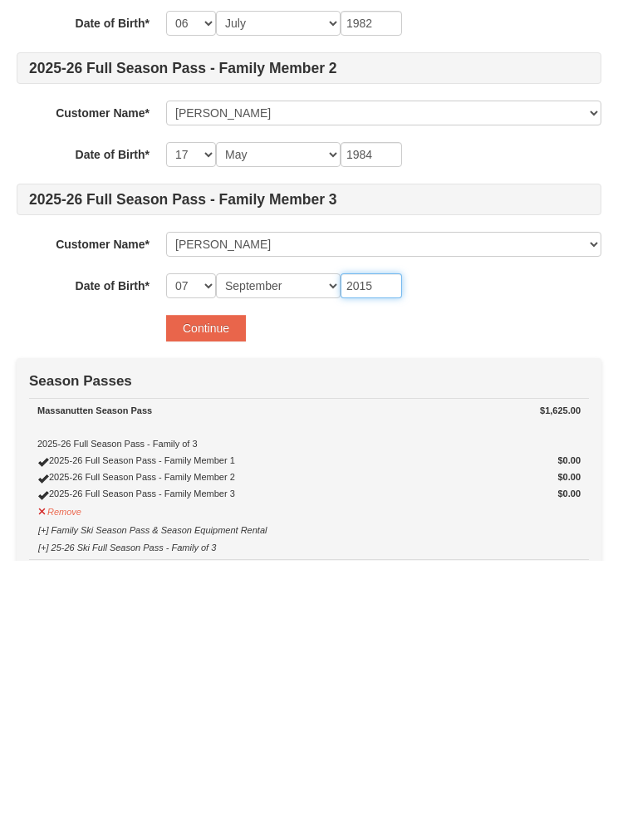
type input "2015"
click at [214, 589] on button "Continue" at bounding box center [206, 602] width 80 height 27
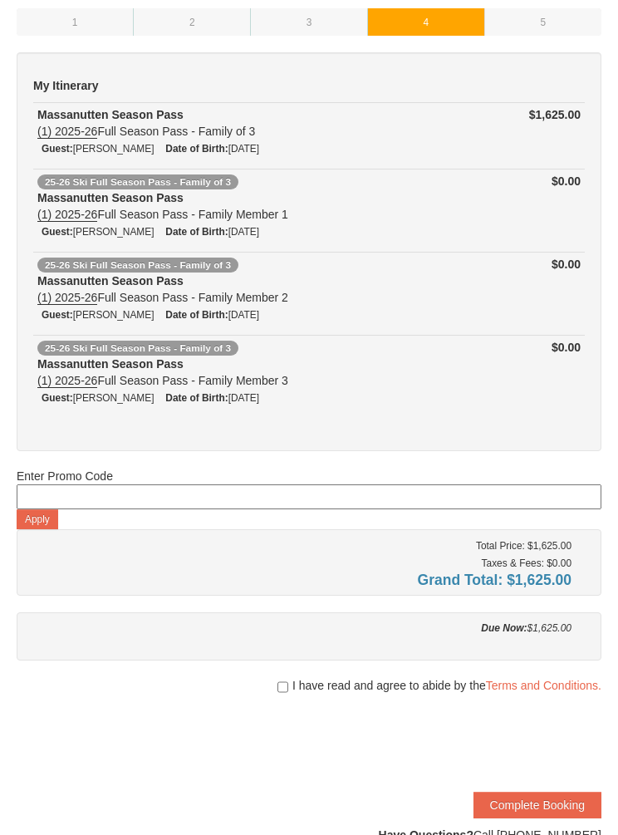
scroll to position [101, 0]
click at [284, 684] on input "checkbox" at bounding box center [282, 686] width 11 height 13
checkbox input "true"
click at [541, 803] on button "Complete Booking" at bounding box center [538, 804] width 128 height 27
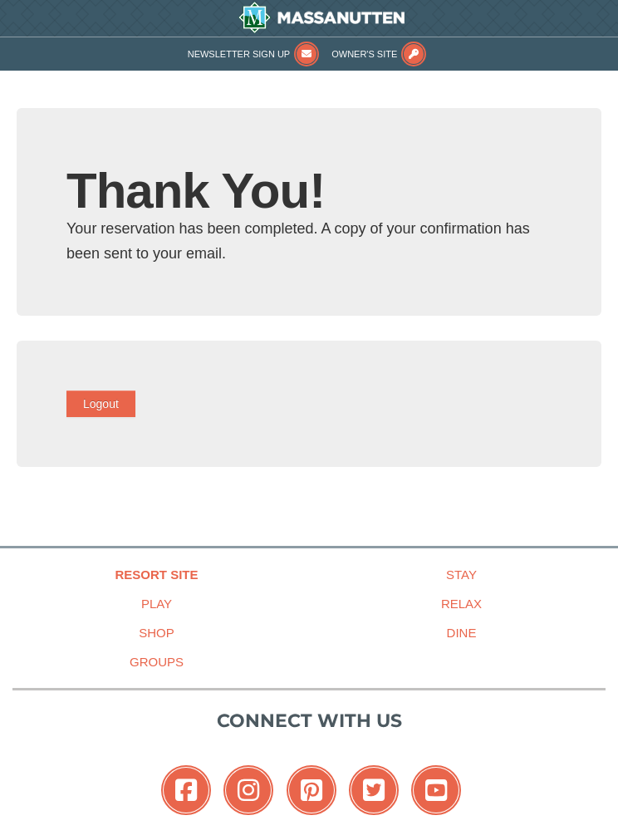
type input "[EMAIL_ADDRESS][DOMAIN_NAME]"
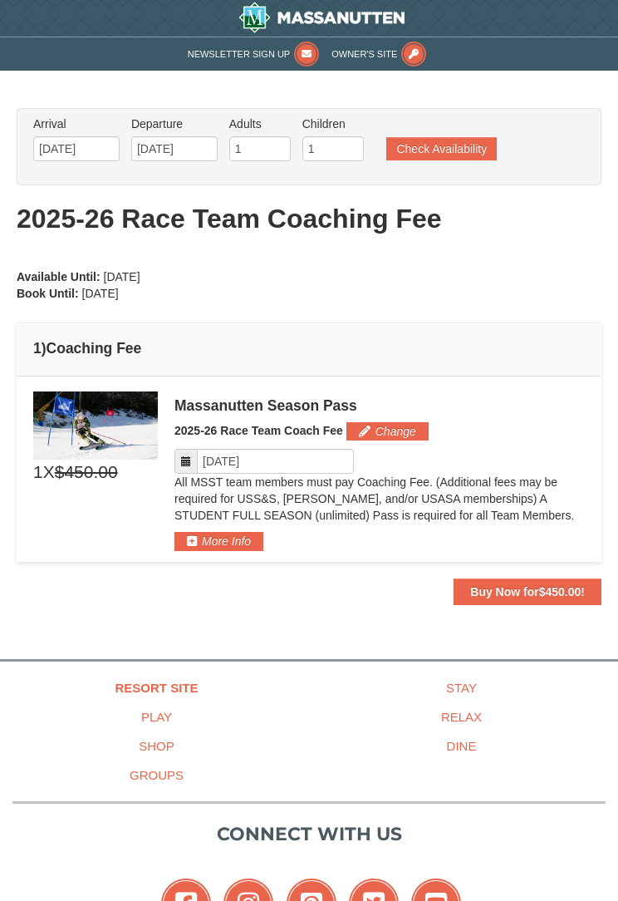
click at [539, 592] on span "$450.00" at bounding box center [560, 591] width 42 height 13
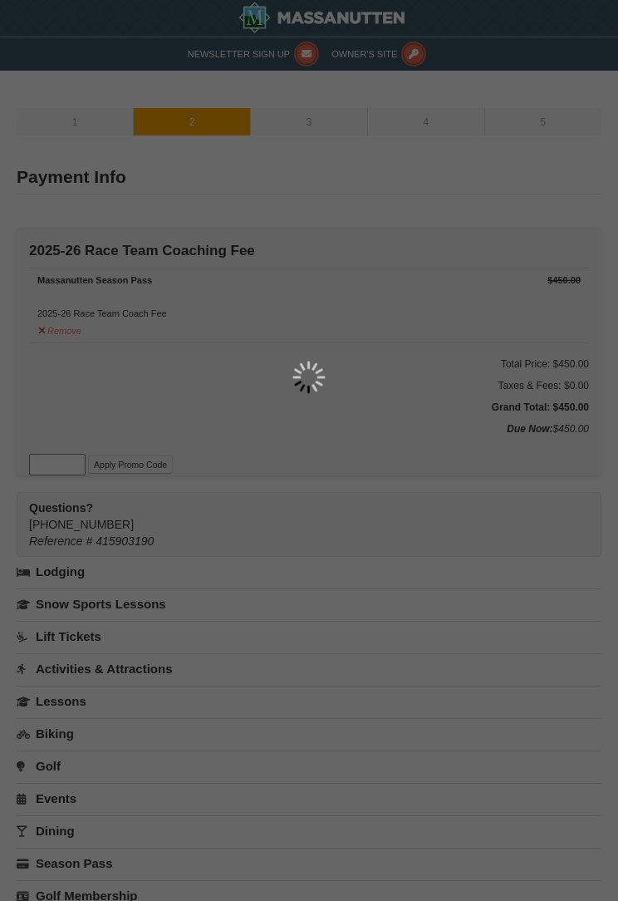
type input "[STREET_ADDRESS]"
type input "FREDERICKSBRG"
type input "22407"
type input "703"
type input "405"
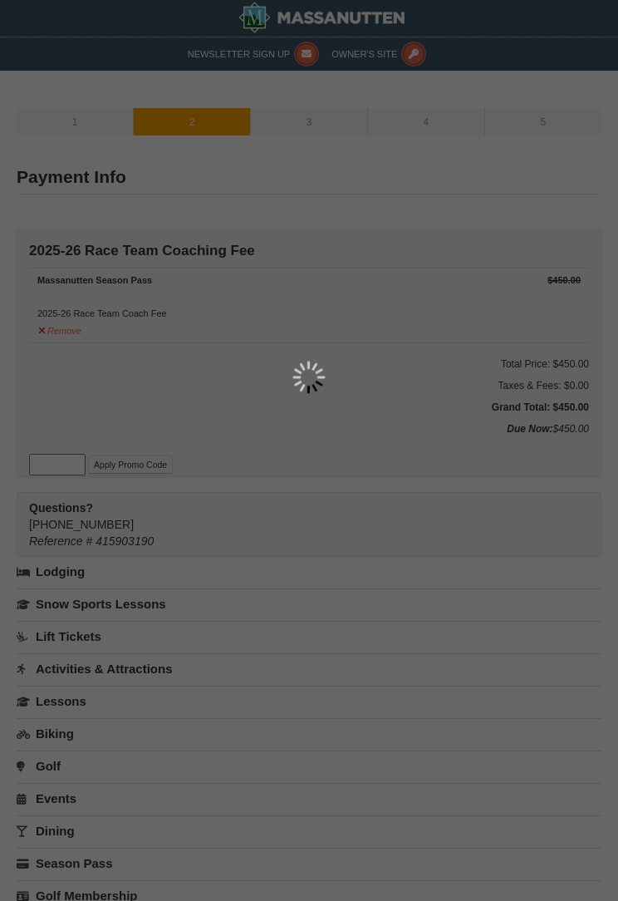
type input "3274"
type input "[EMAIL_ADDRESS][DOMAIN_NAME]"
select select "VA"
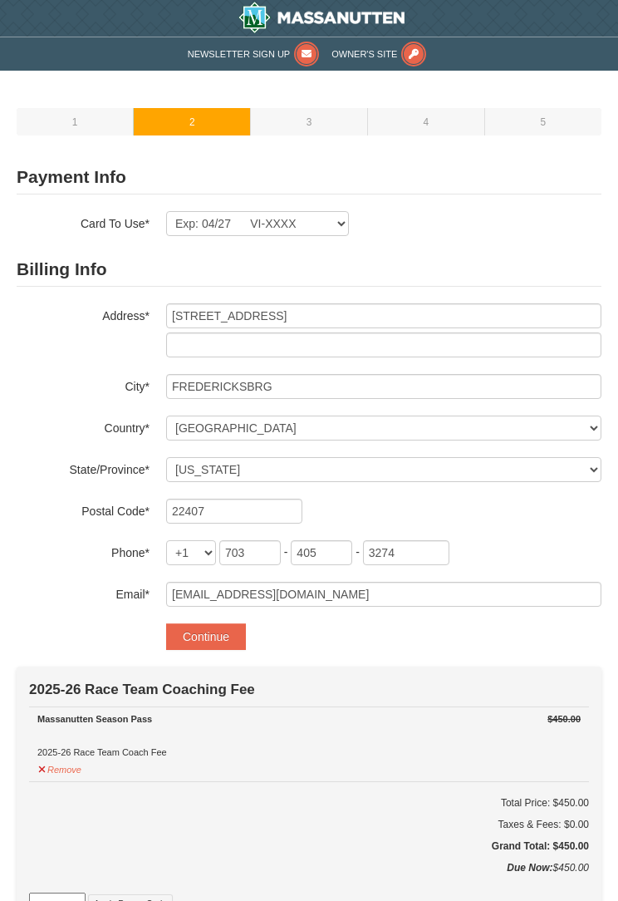
click at [228, 627] on button "Continue" at bounding box center [206, 636] width 80 height 27
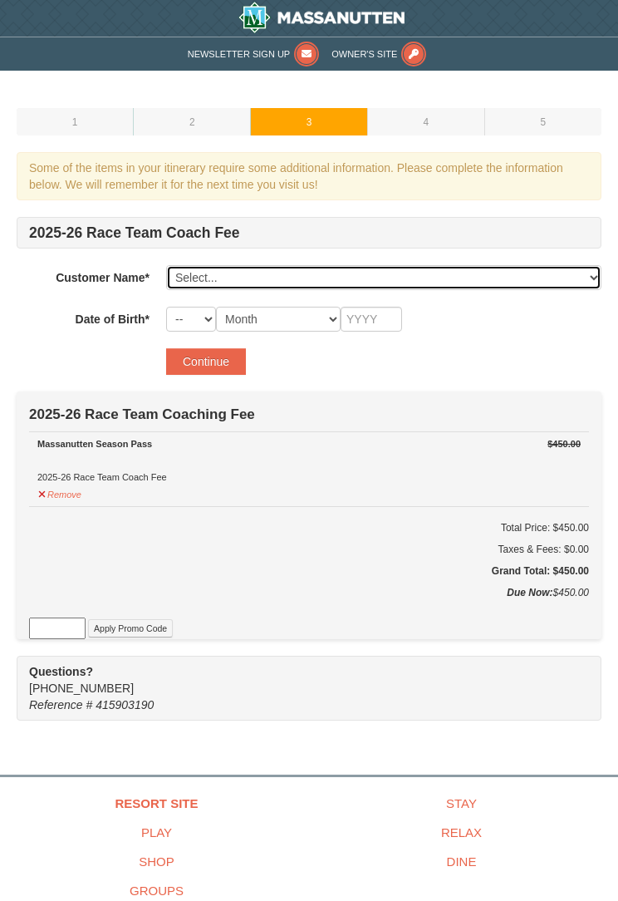
click at [491, 280] on select "Select... [PERSON_NAME] [PERSON_NAME] [PERSON_NAME] Add New..." at bounding box center [383, 277] width 435 height 25
select select "28232545"
select select "07"
select select "09"
type input "2015"
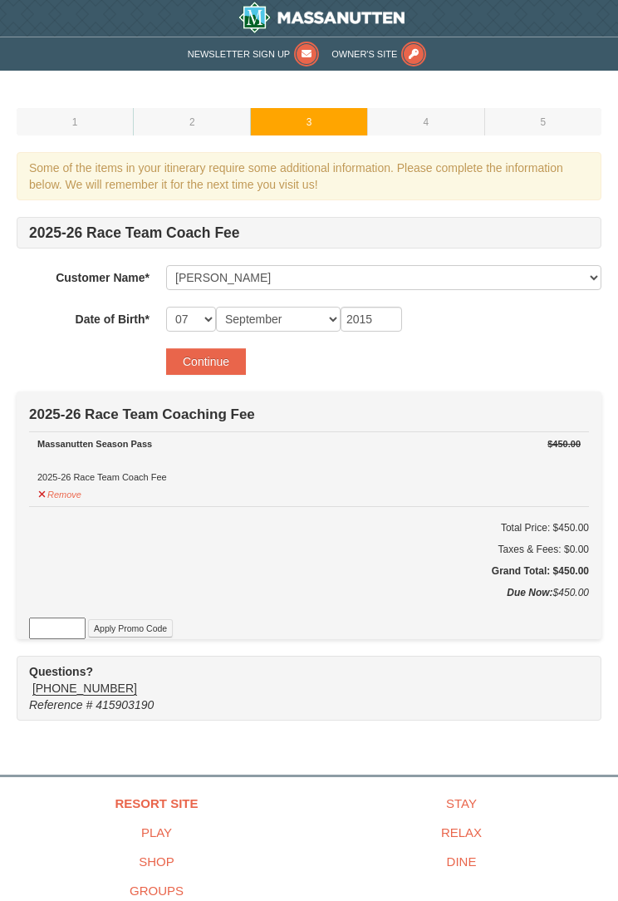
click at [216, 361] on button "Continue" at bounding box center [206, 361] width 80 height 27
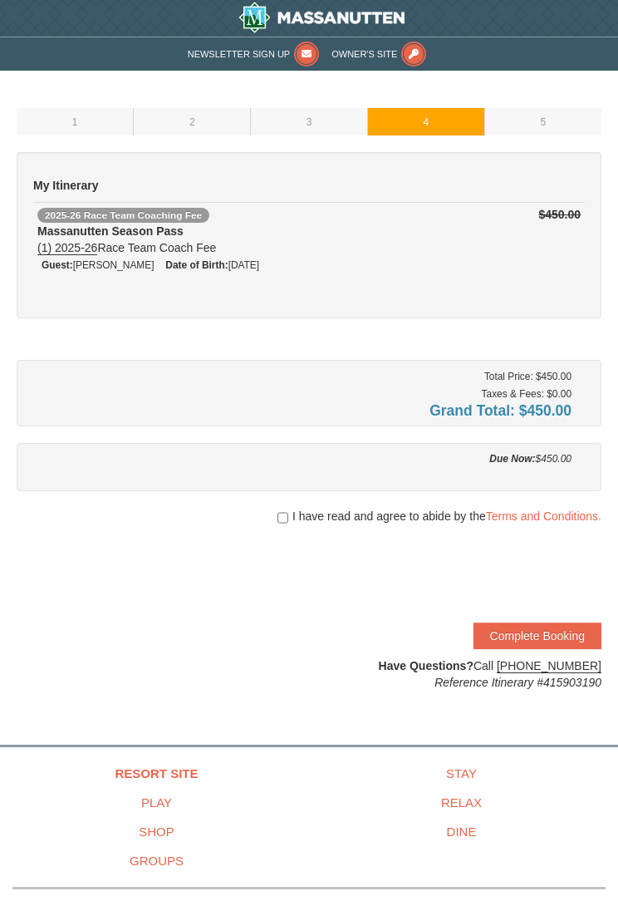
click at [283, 518] on input "checkbox" at bounding box center [282, 517] width 11 height 13
checkbox input "true"
click at [548, 631] on button "Complete Booking" at bounding box center [538, 635] width 128 height 27
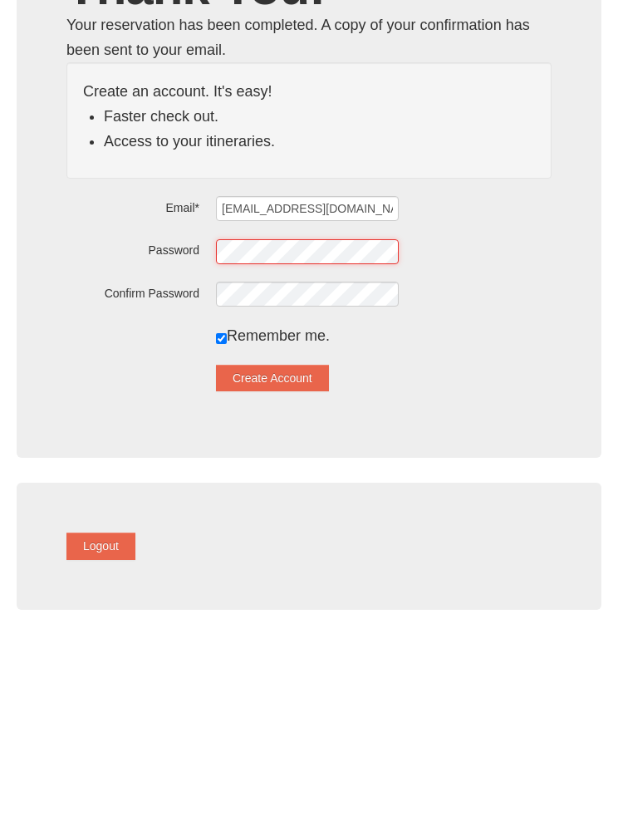
scroll to position [204, 0]
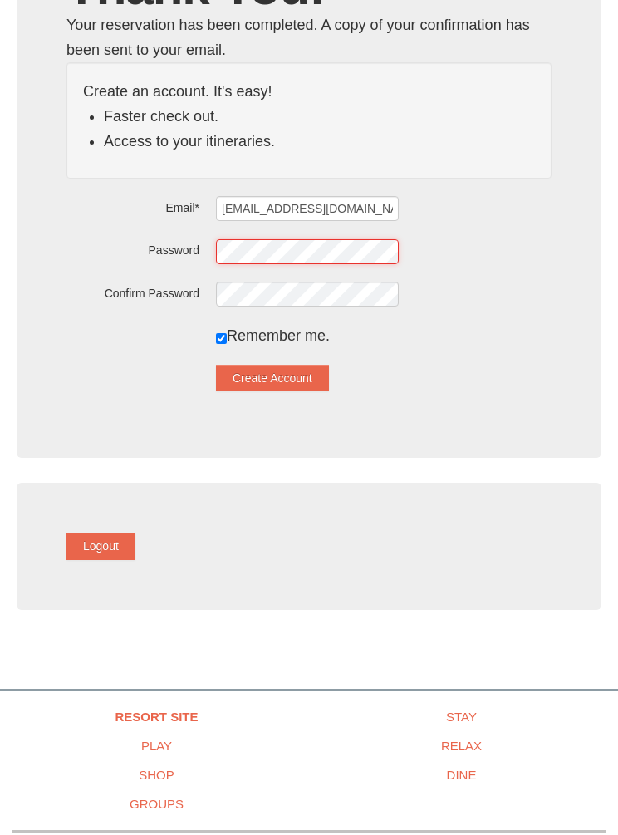
type input "[EMAIL_ADDRESS][DOMAIN_NAME]"
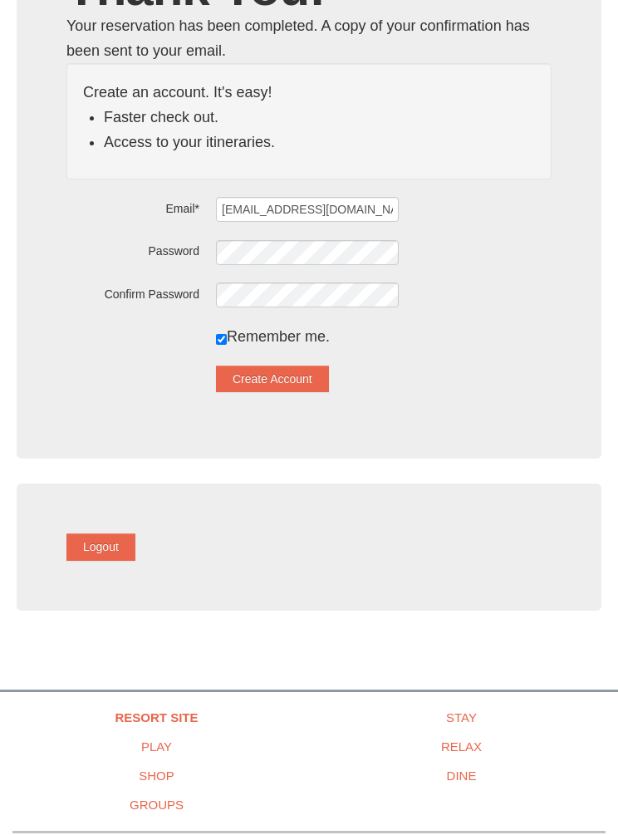
click at [306, 384] on button "Create Account" at bounding box center [272, 379] width 113 height 27
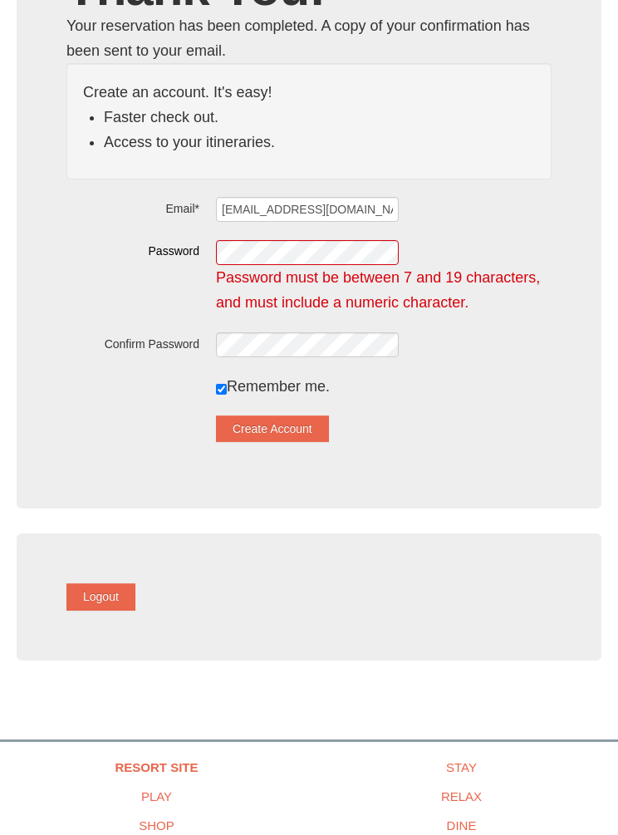
click at [304, 429] on button "Create Account" at bounding box center [272, 428] width 113 height 27
